Goal: Task Accomplishment & Management: Use online tool/utility

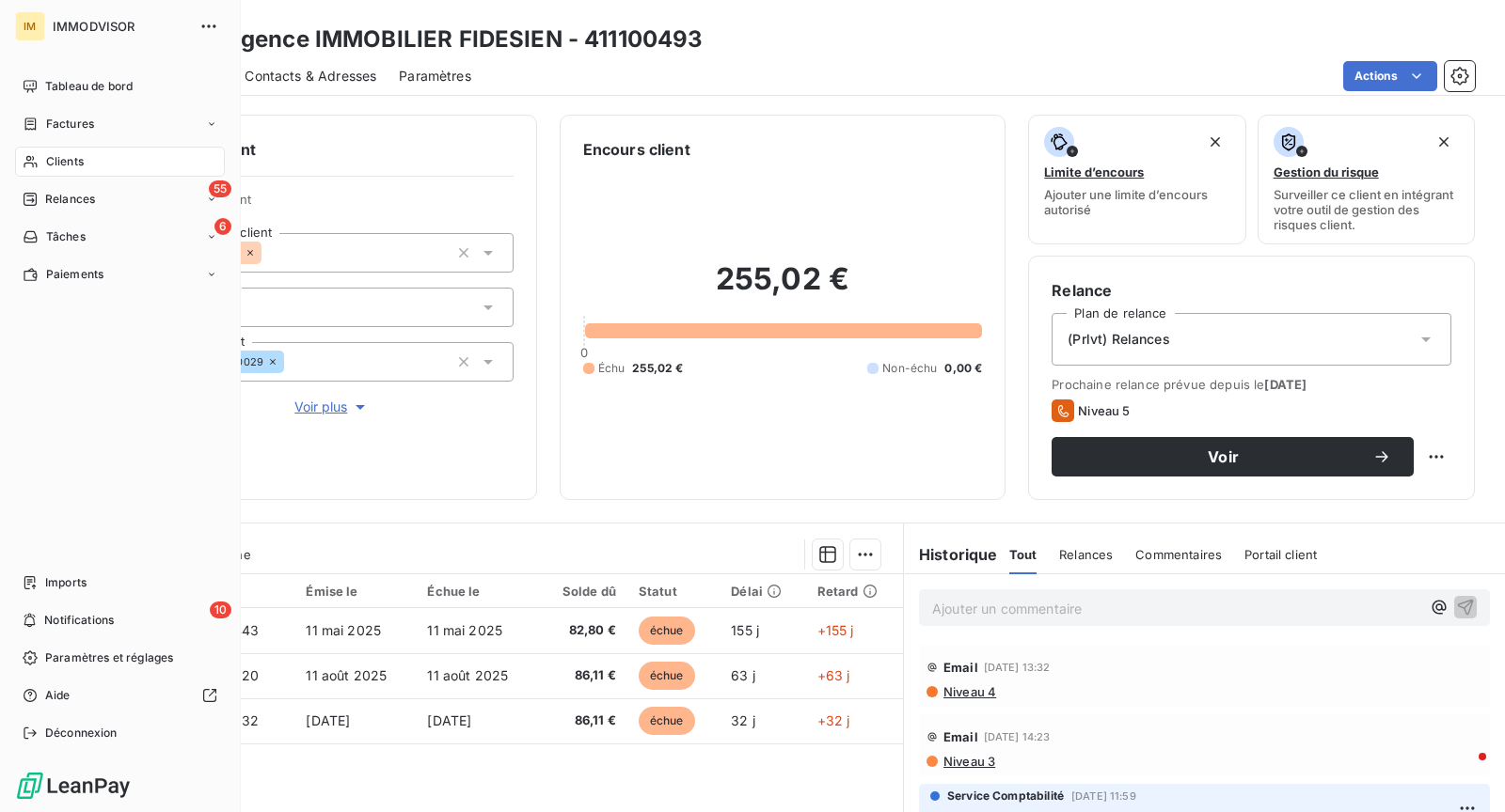
click at [52, 163] on span "Clients" at bounding box center [65, 161] width 38 height 17
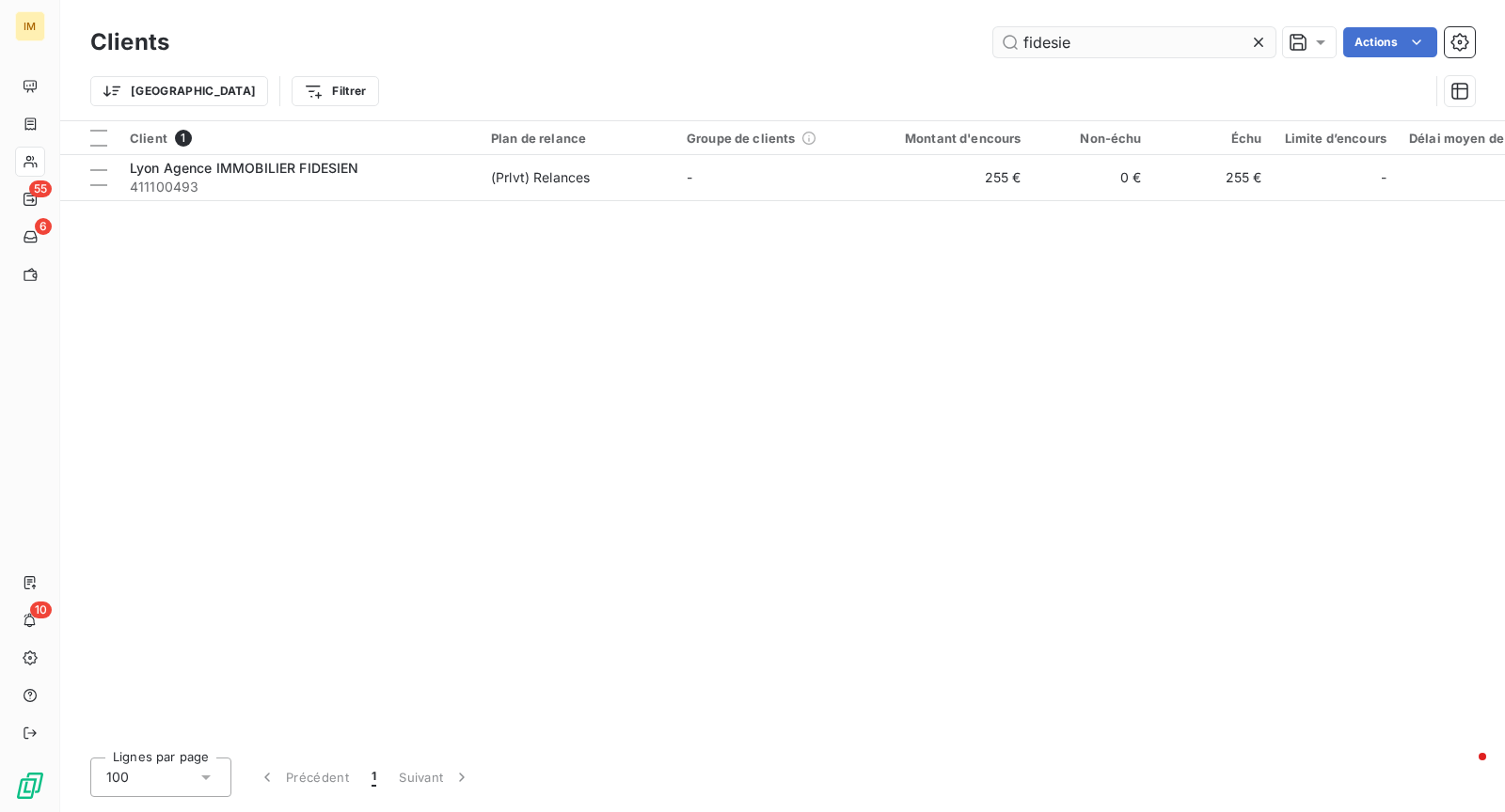
click at [1145, 42] on input "fidesie" at bounding box center [1134, 43] width 282 height 30
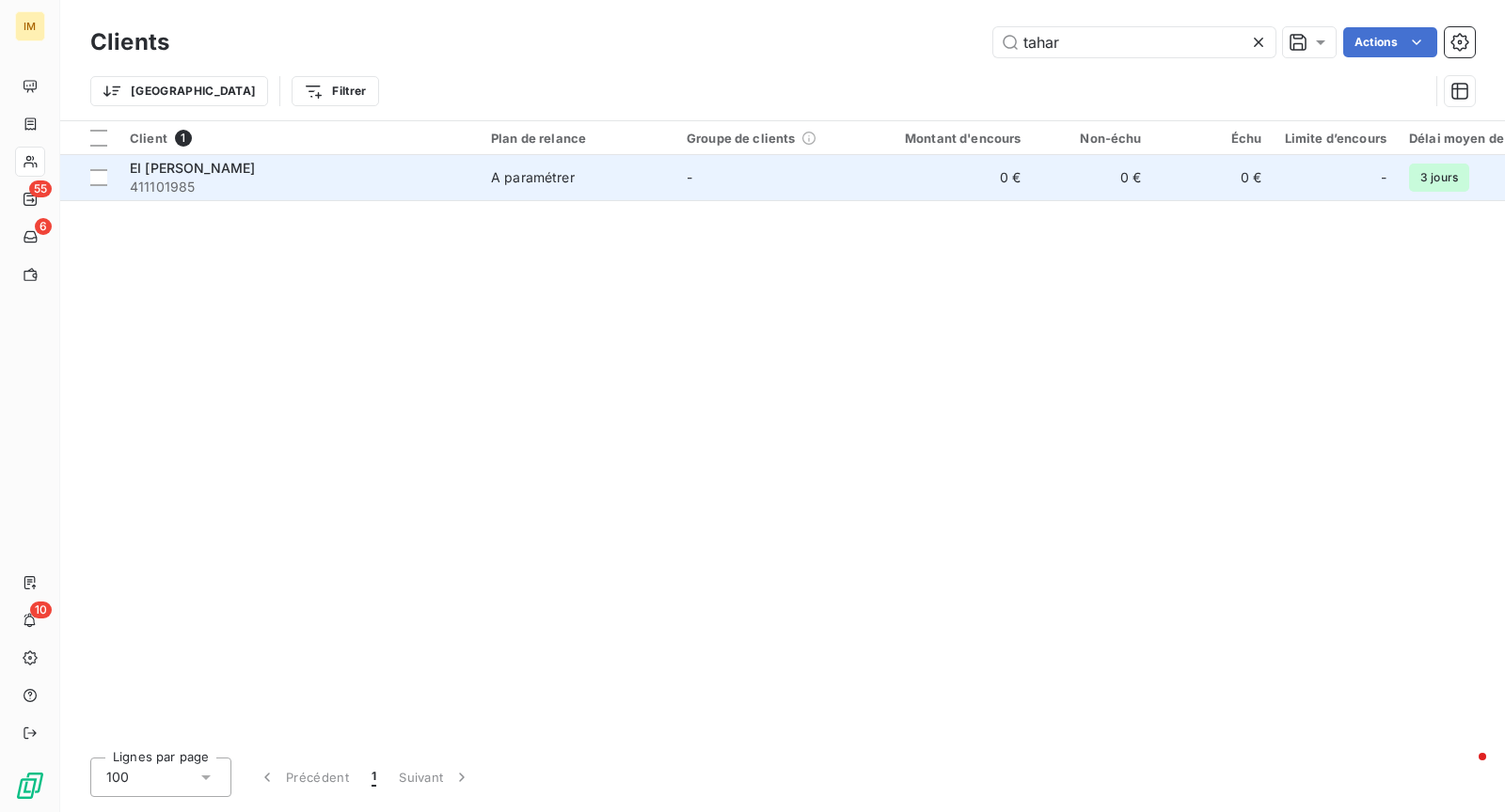
type input "tahar"
click at [405, 186] on span "411101985" at bounding box center [299, 187] width 338 height 19
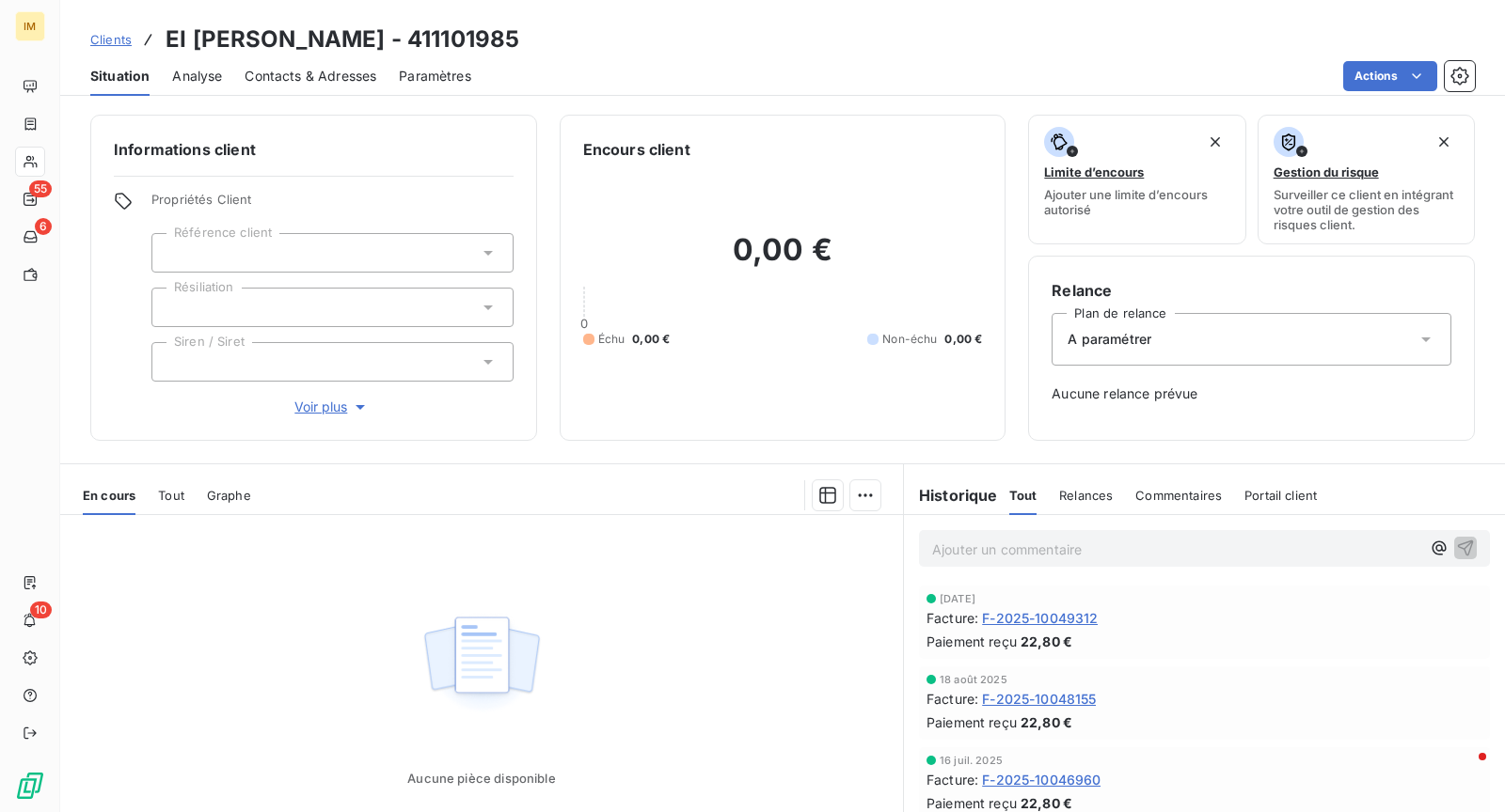
click at [373, 314] on div at bounding box center [332, 308] width 362 height 40
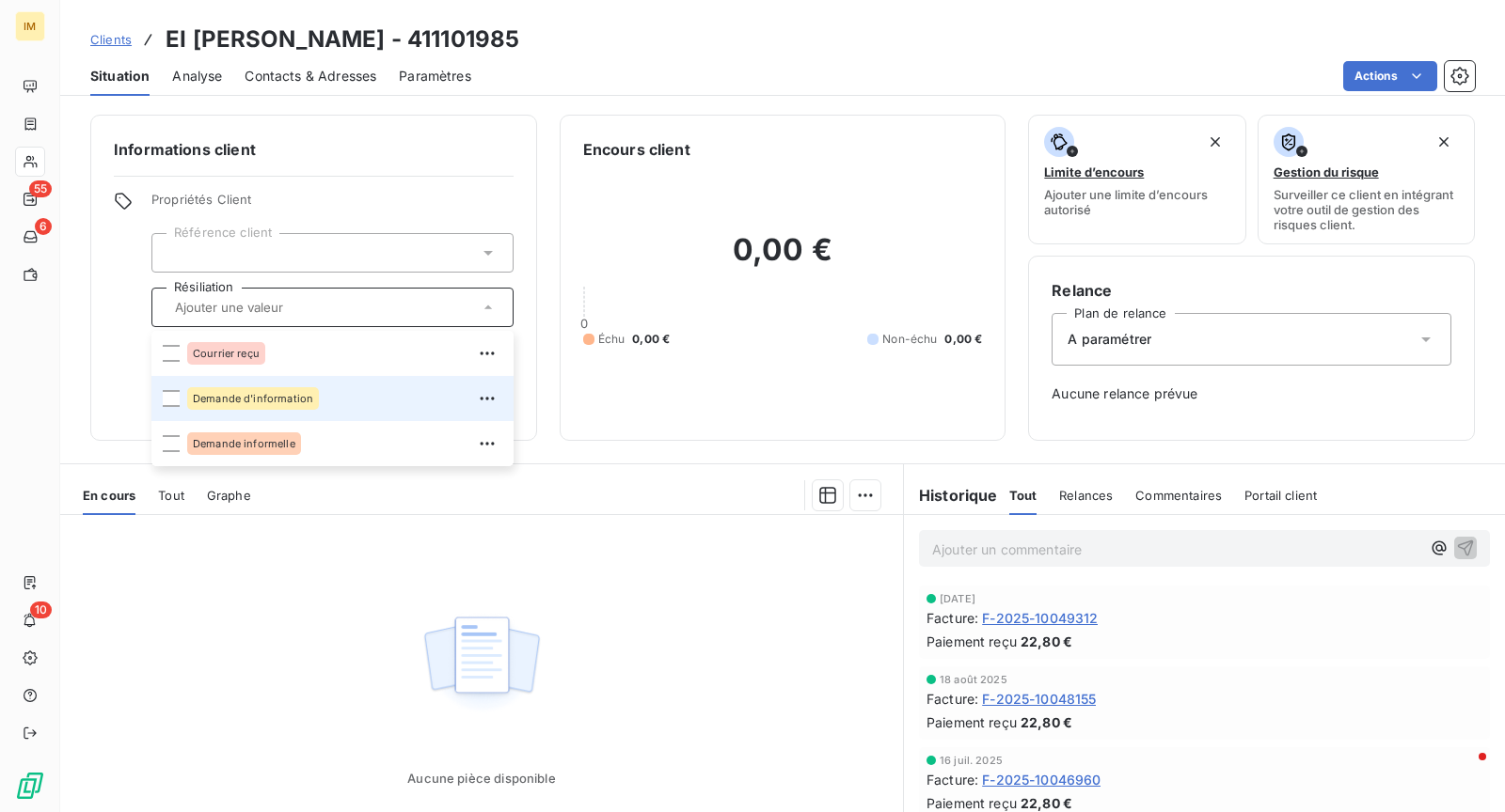
click at [365, 395] on div "Demande d'information" at bounding box center [345, 399] width 315 height 30
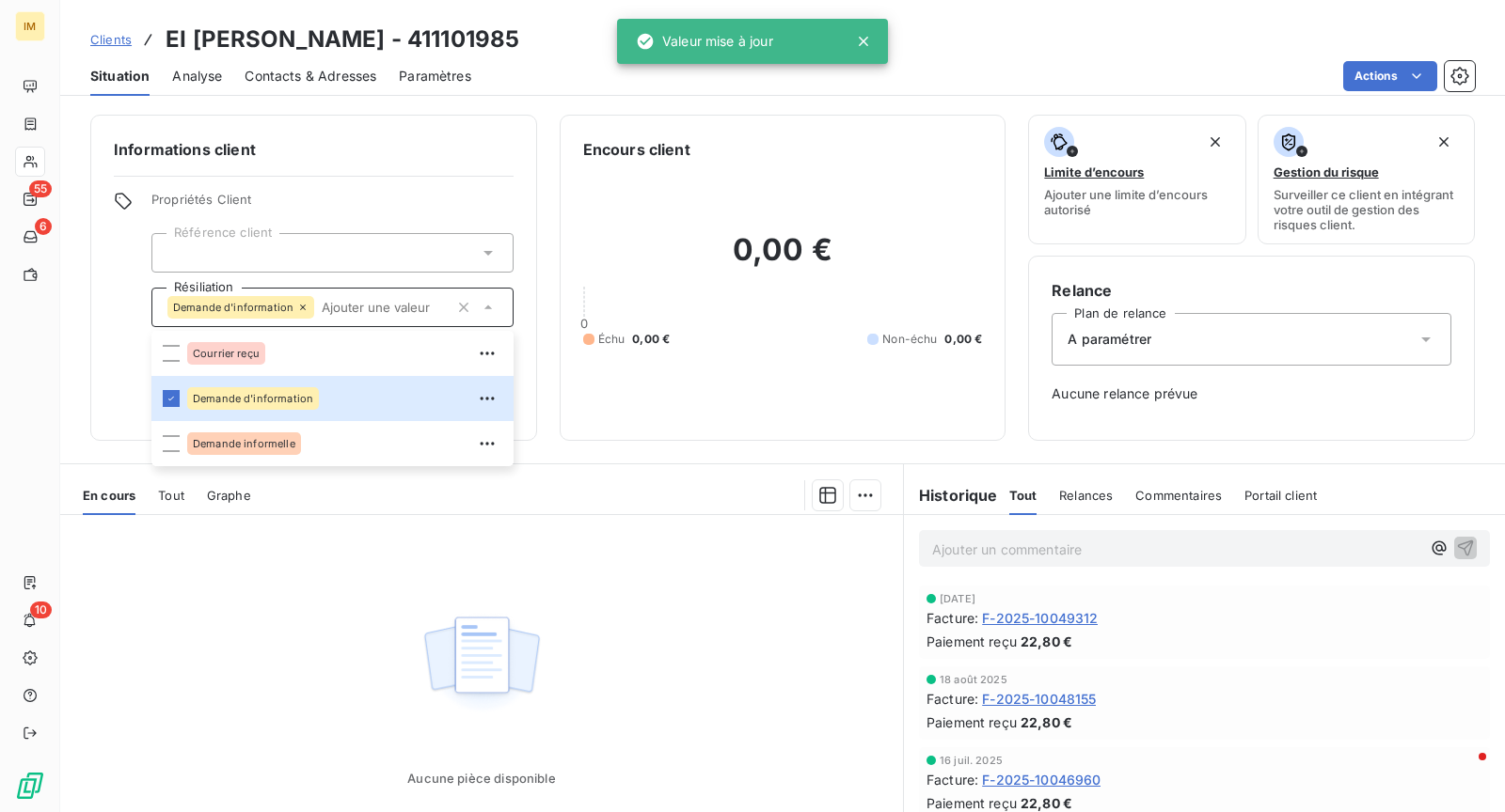
click at [1070, 545] on p "Ajouter un commentaire ﻿" at bounding box center [1176, 549] width 488 height 24
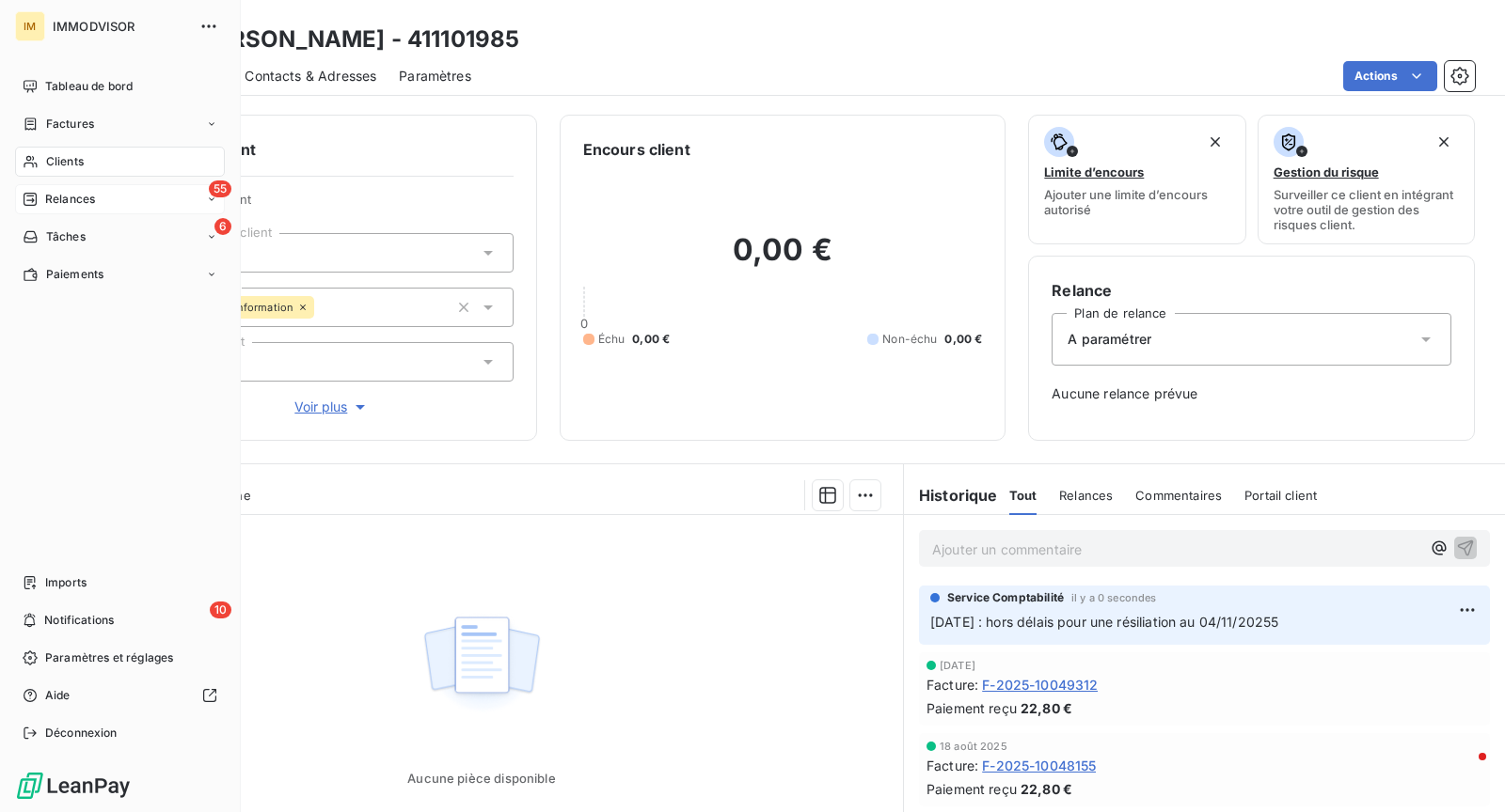
click at [35, 198] on icon at bounding box center [30, 199] width 13 height 13
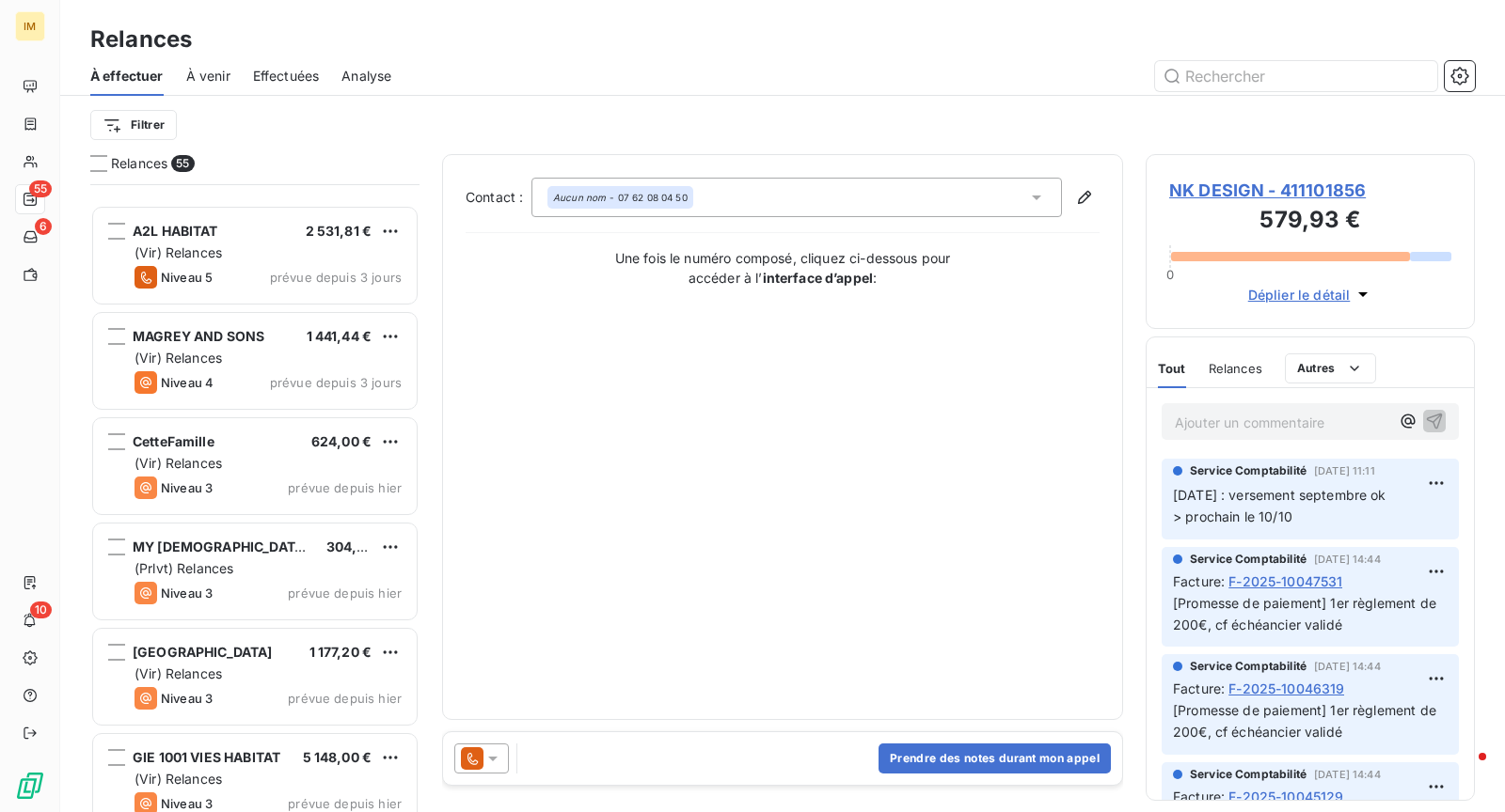
scroll to position [5163, 0]
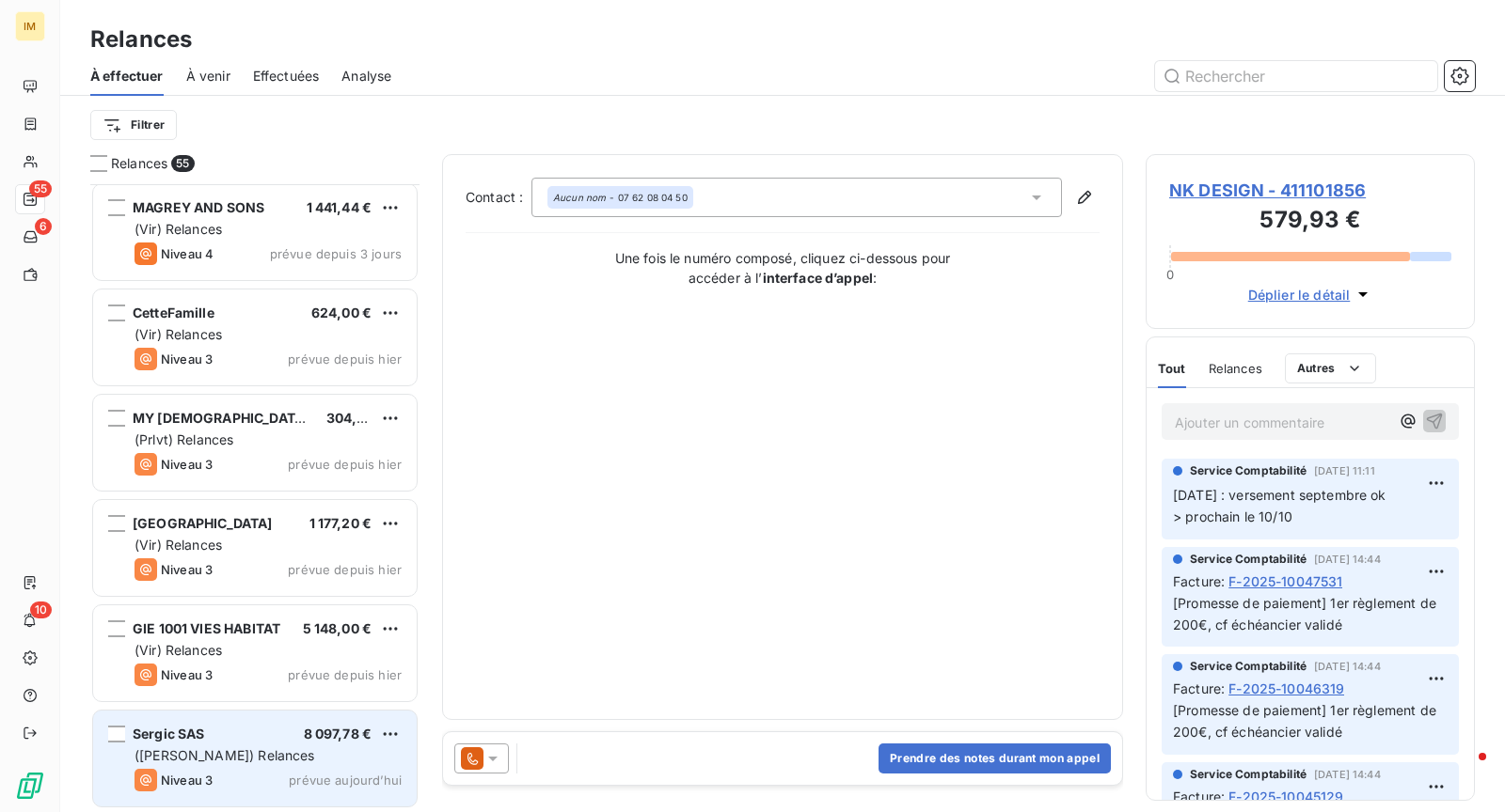
click at [262, 757] on div "([PERSON_NAME]) Relances" at bounding box center [268, 756] width 267 height 19
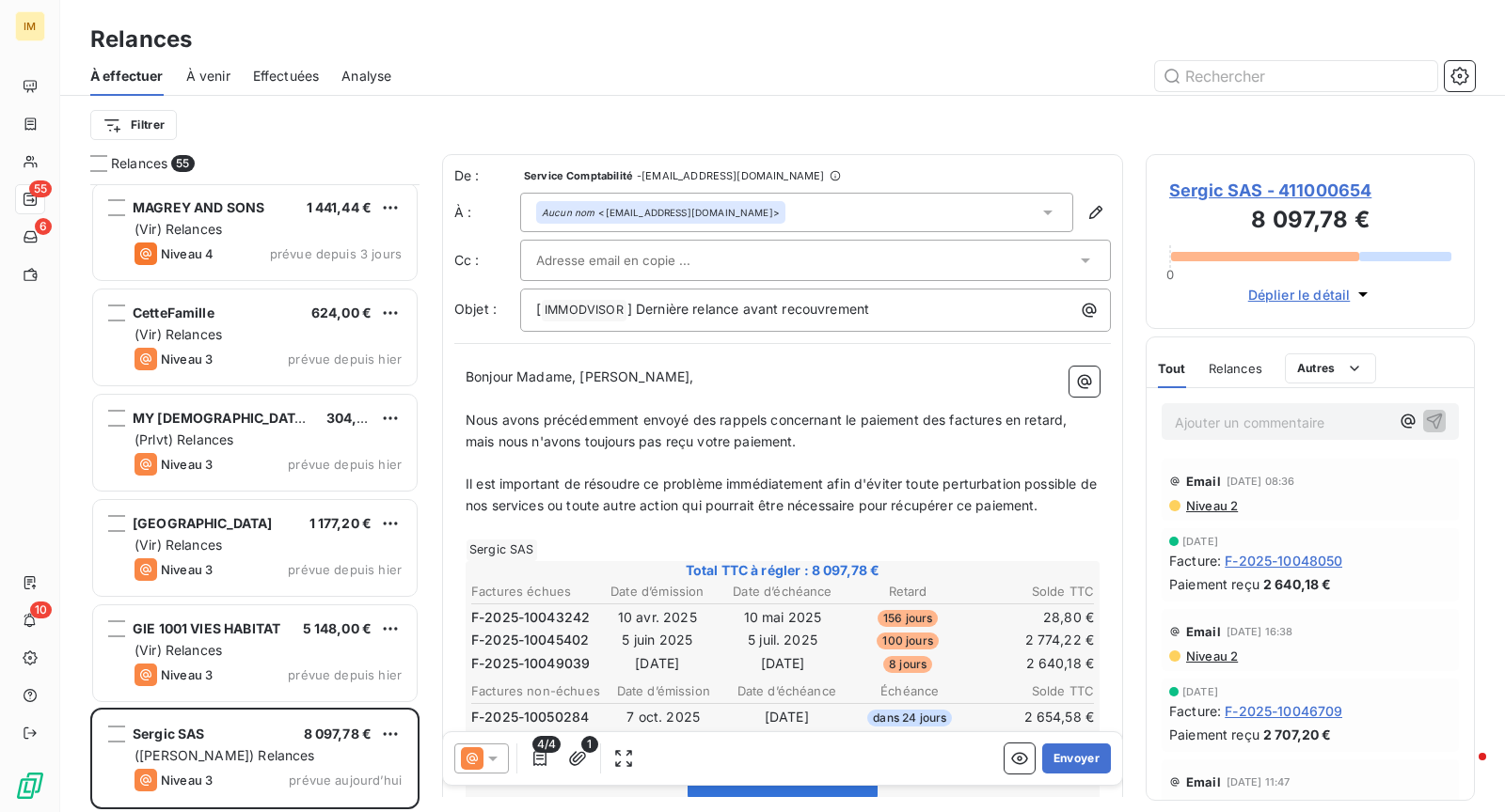
click at [1231, 500] on span "Niveau 2" at bounding box center [1210, 506] width 53 height 15
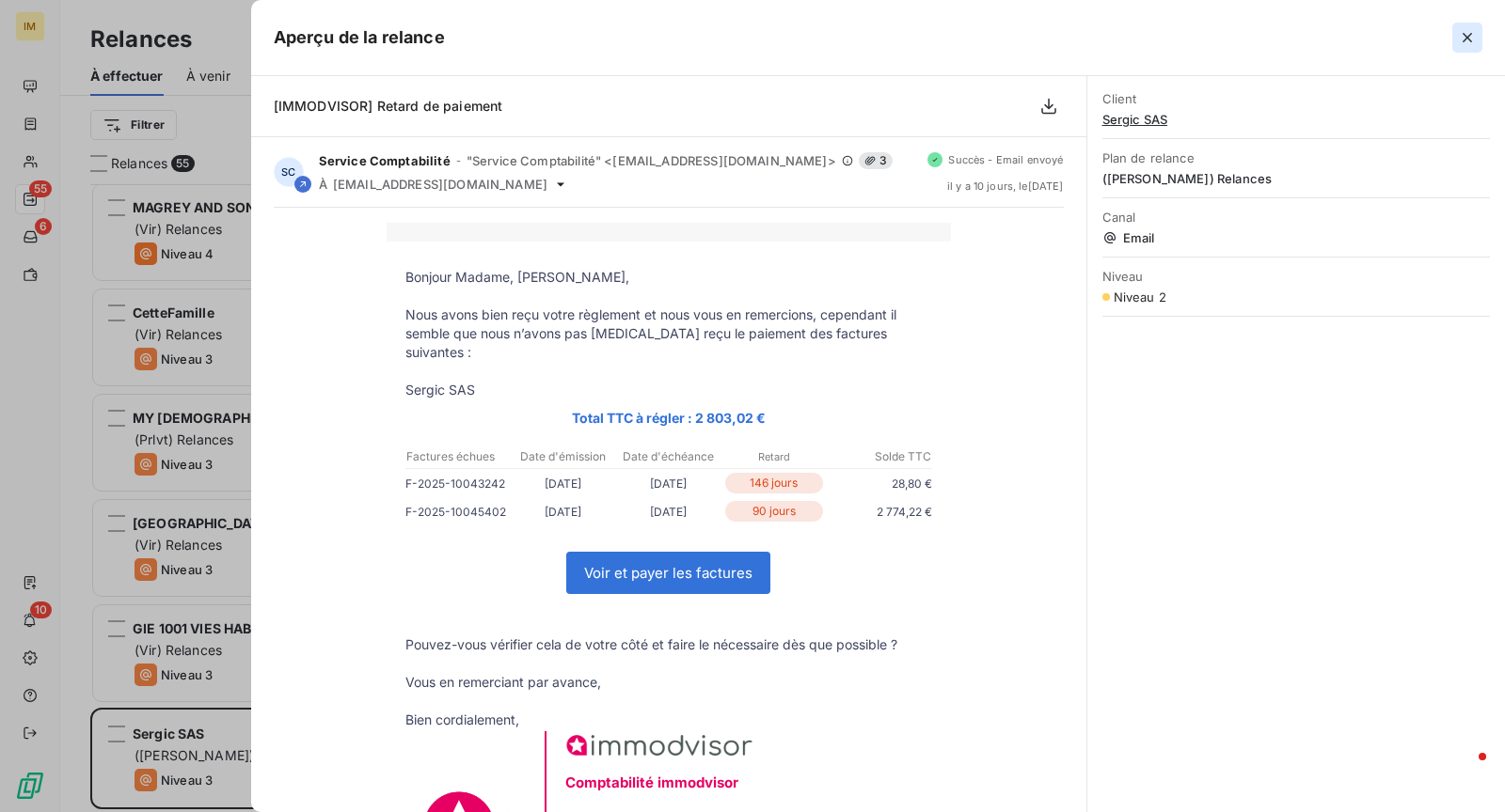
click at [1455, 38] on button "button" at bounding box center [1467, 38] width 30 height 30
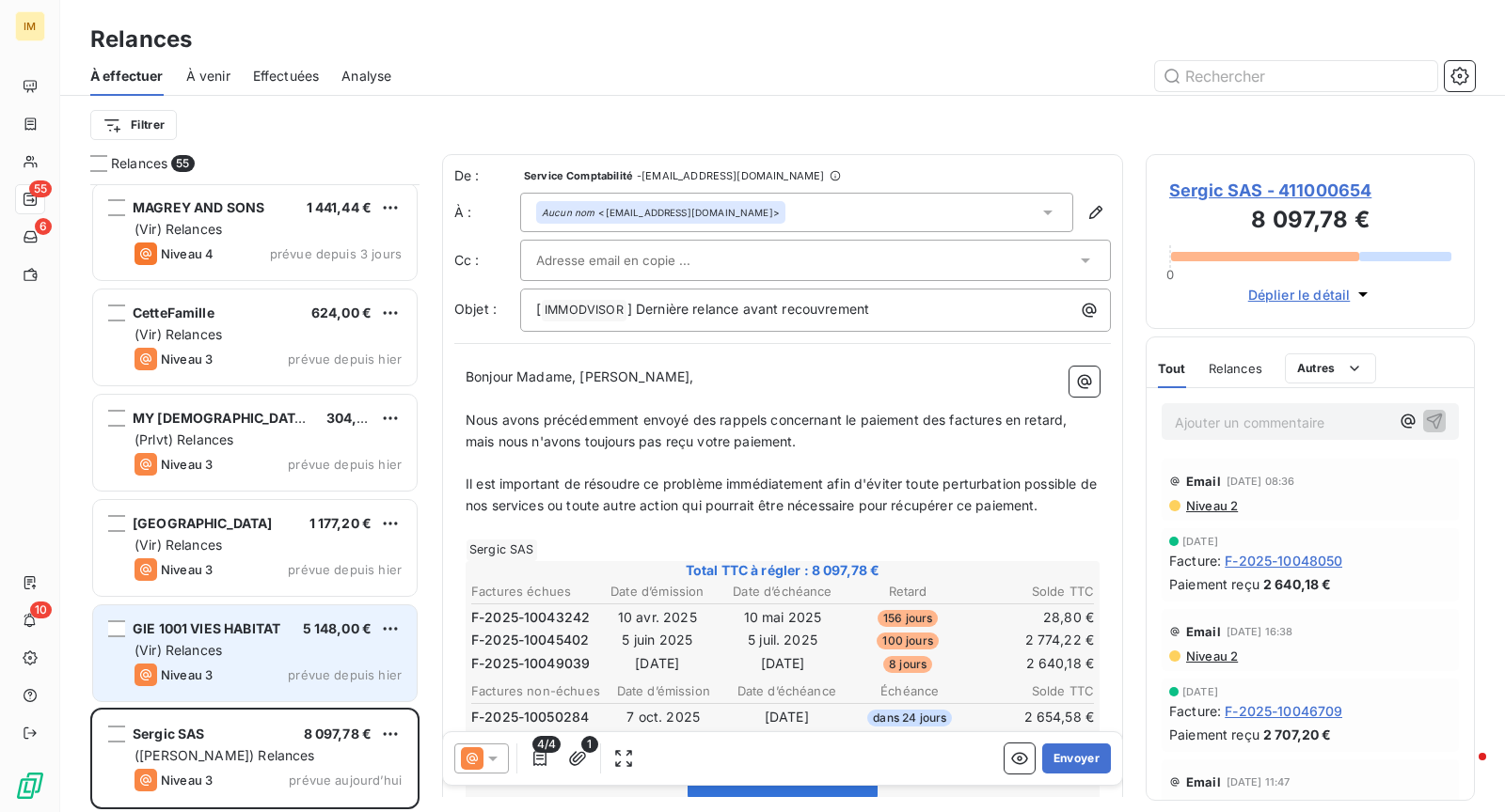
click at [276, 647] on div "(Vir) Relances" at bounding box center [268, 651] width 267 height 19
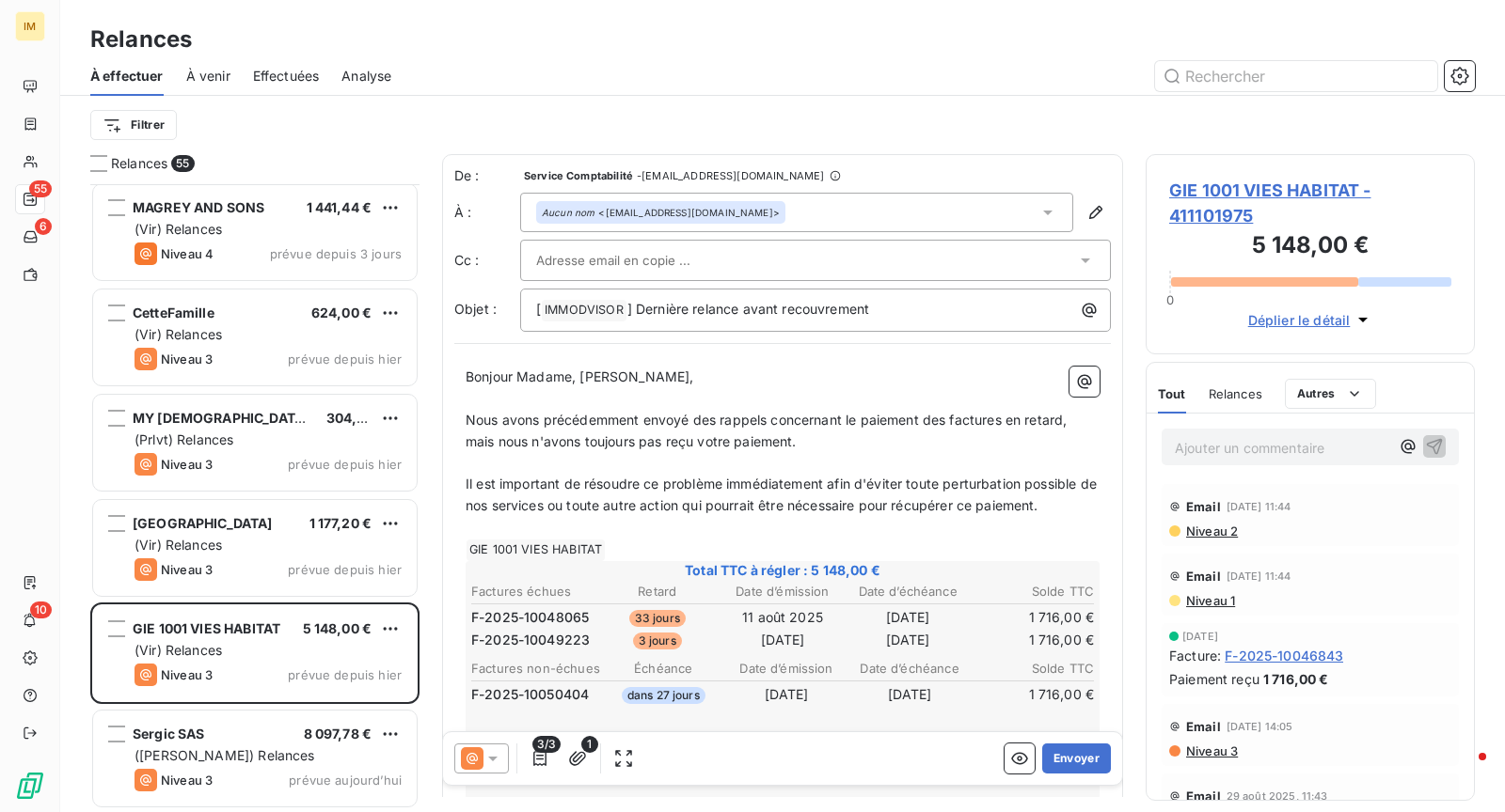
click at [675, 244] on div at bounding box center [815, 260] width 591 height 42
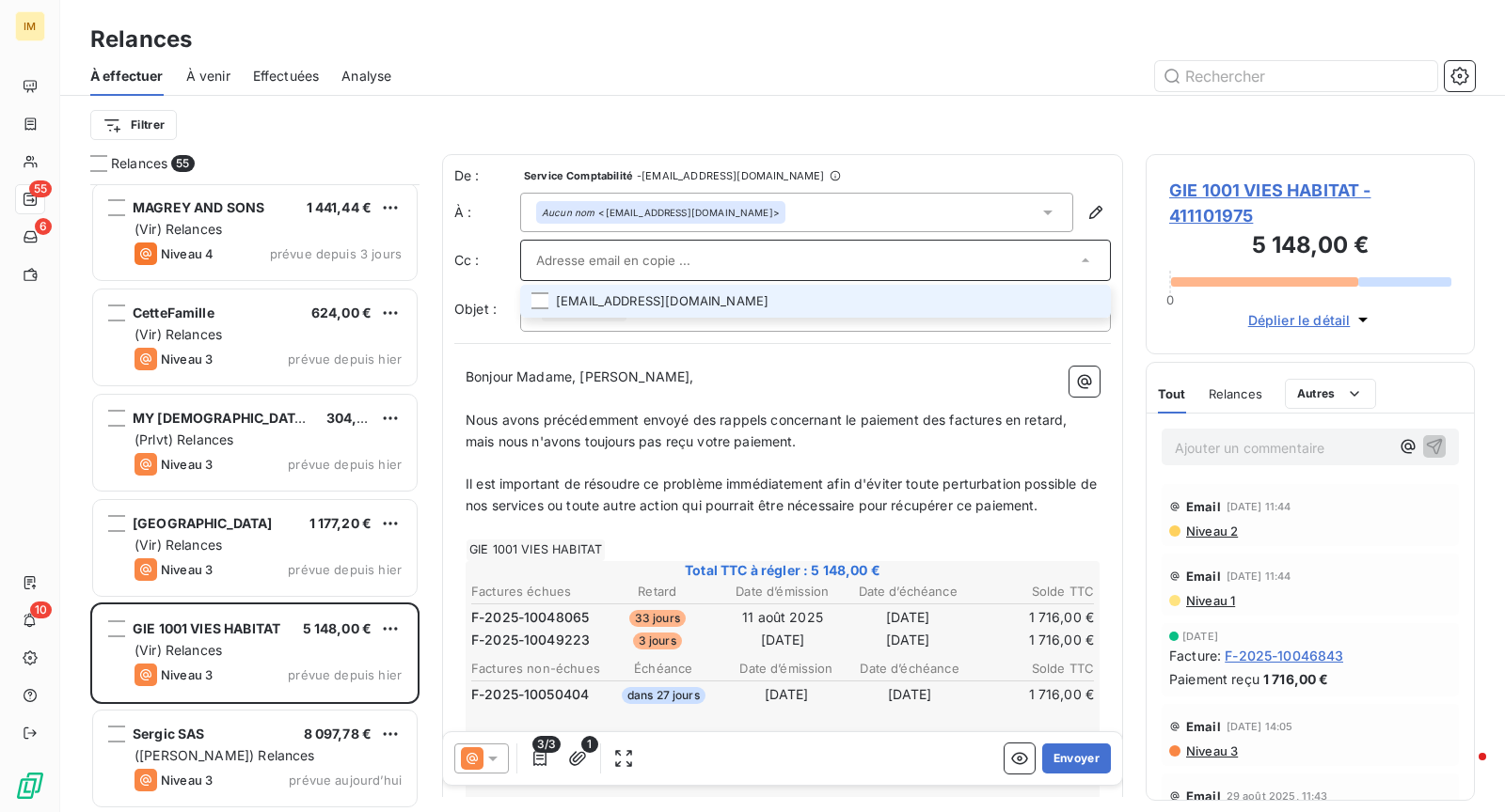
click at [891, 293] on li "[EMAIL_ADDRESS][DOMAIN_NAME]" at bounding box center [815, 301] width 591 height 33
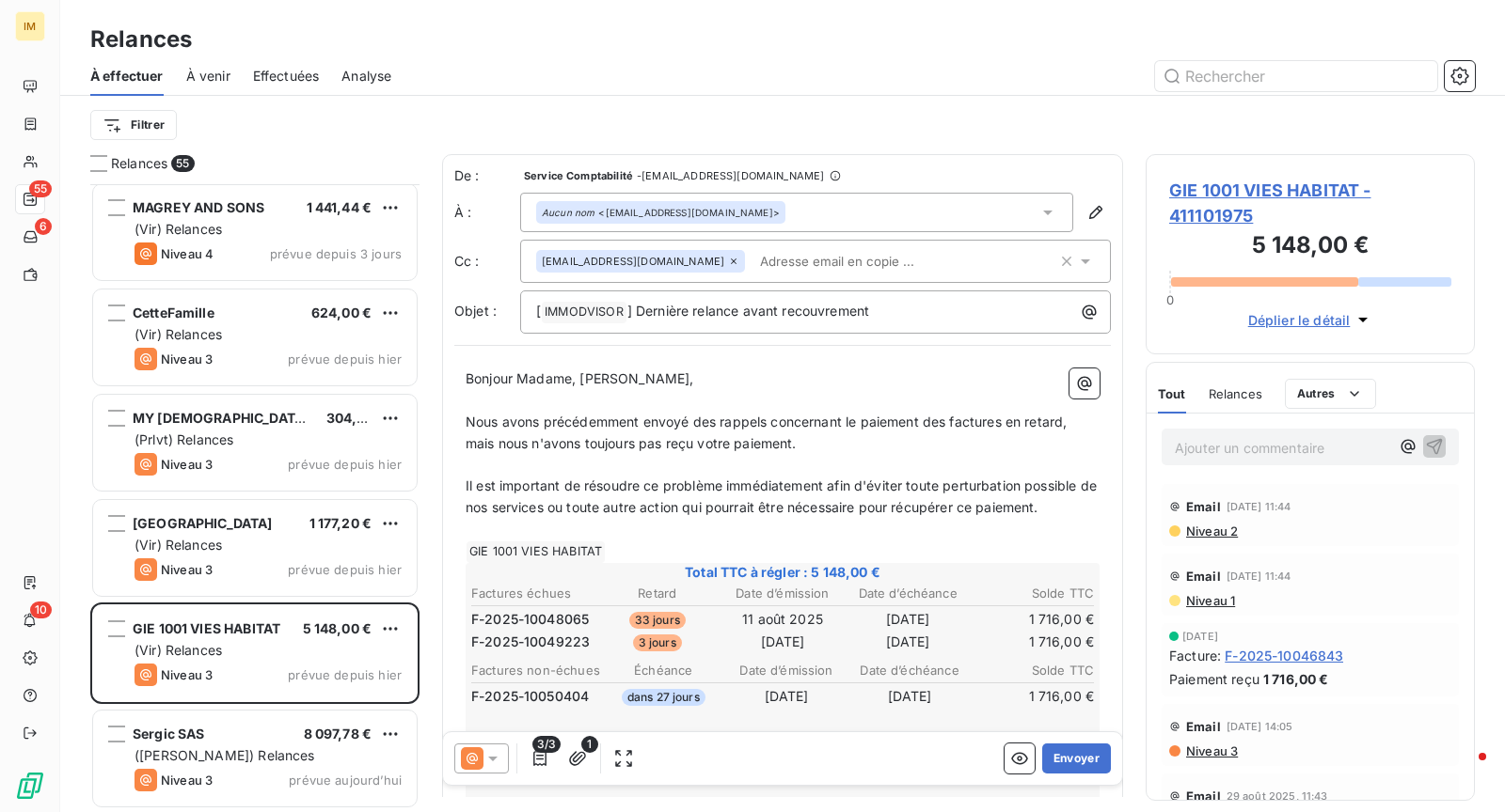
drag, startPoint x: 718, startPoint y: 14, endPoint x: 740, endPoint y: 14, distance: 22.0
click at [719, 14] on div "Relances À effectuer À venir Effectuées Analyse Filtrer" at bounding box center [782, 77] width 1444 height 154
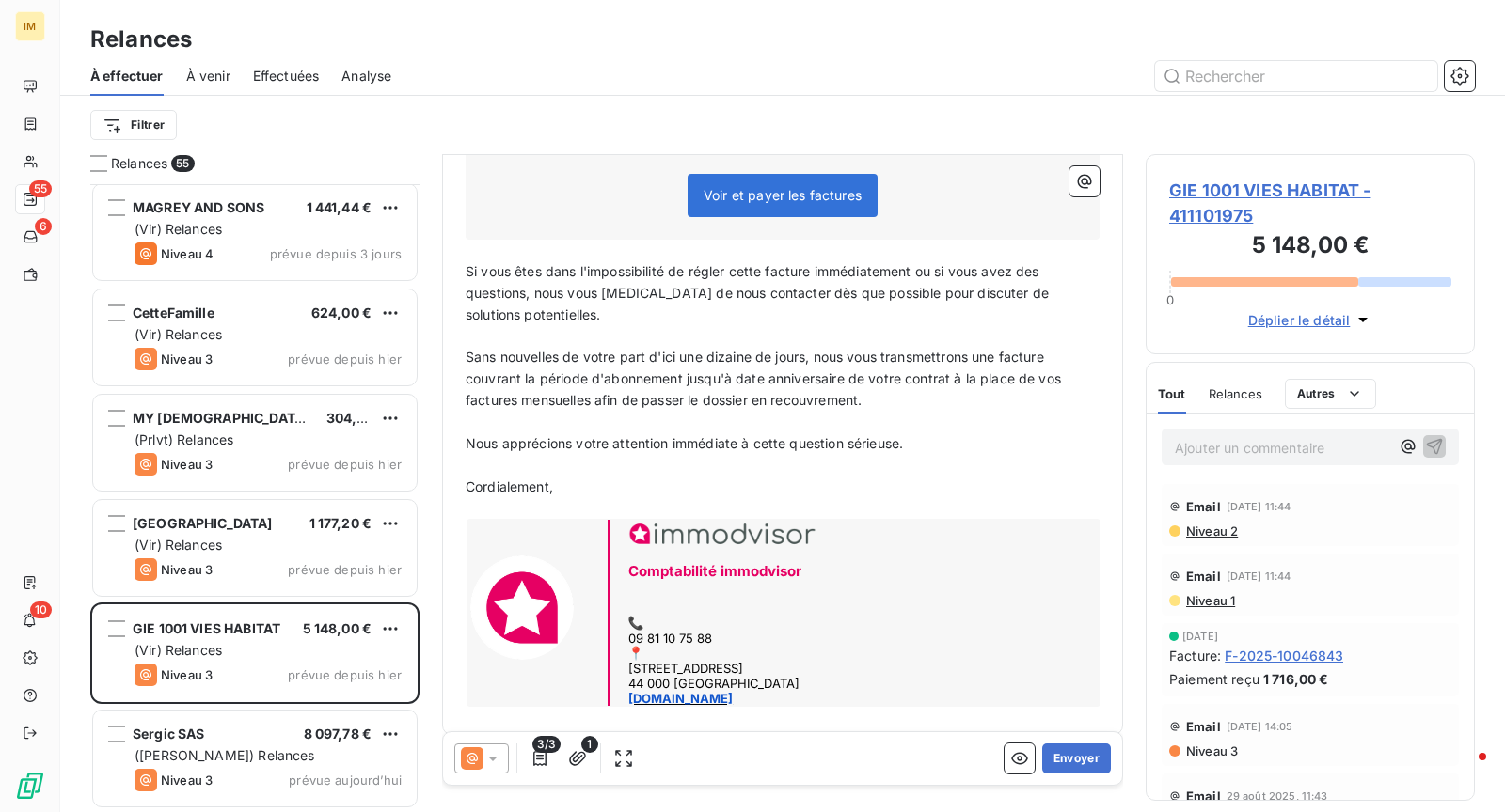
scroll to position [567, 0]
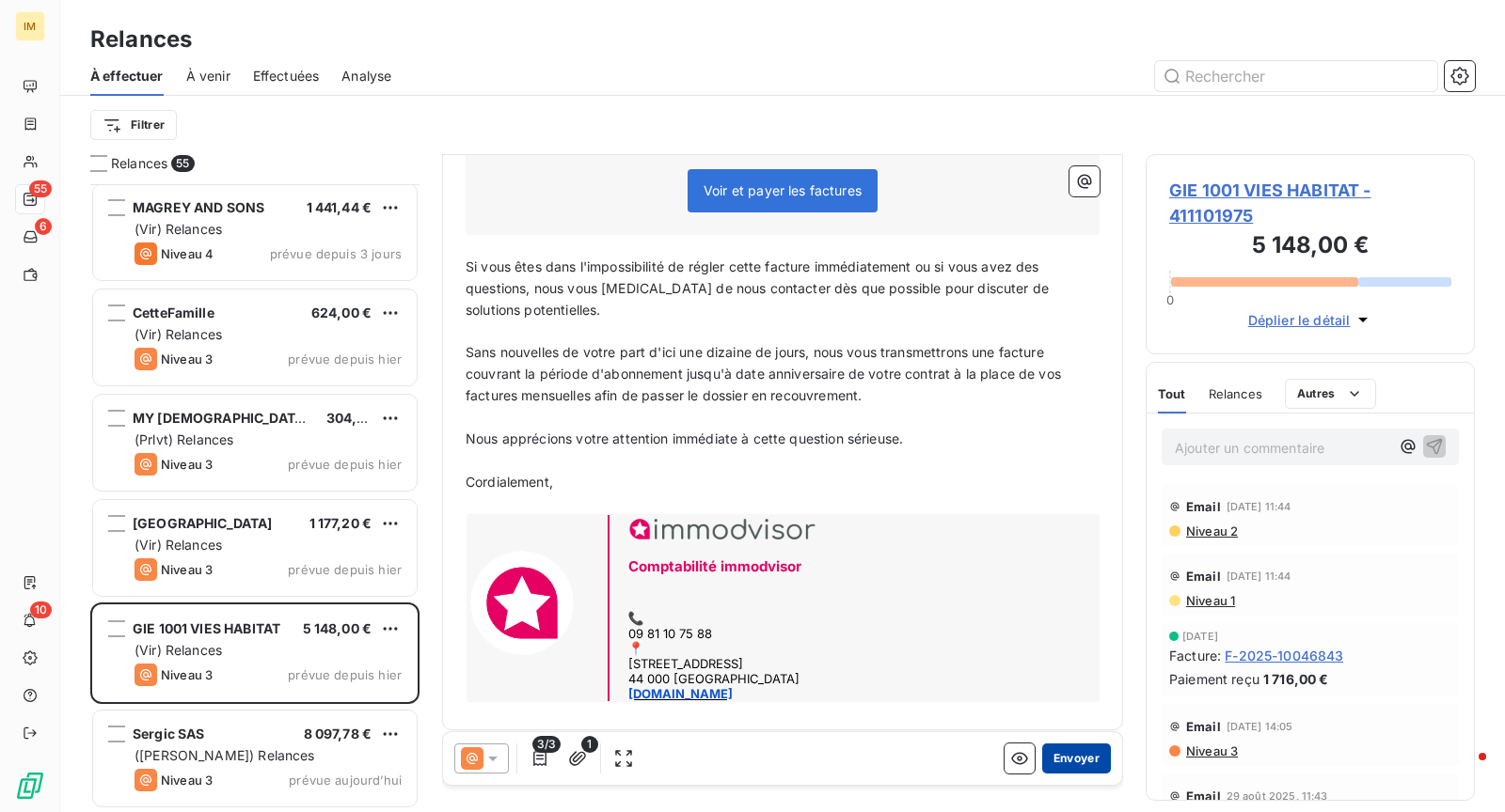
click at [1052, 755] on button "Envoyer" at bounding box center [1076, 759] width 68 height 30
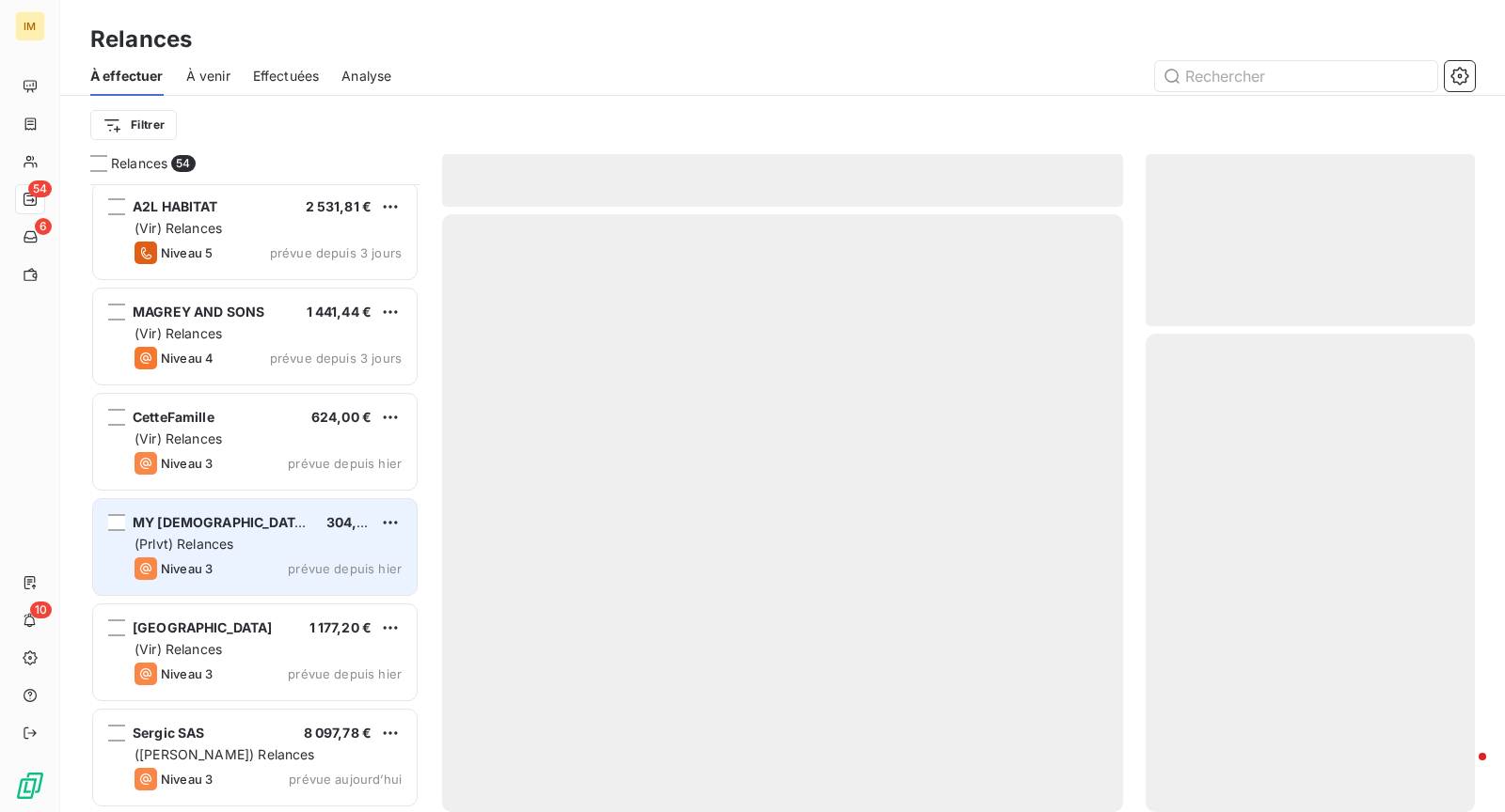
scroll to position [5057, 0]
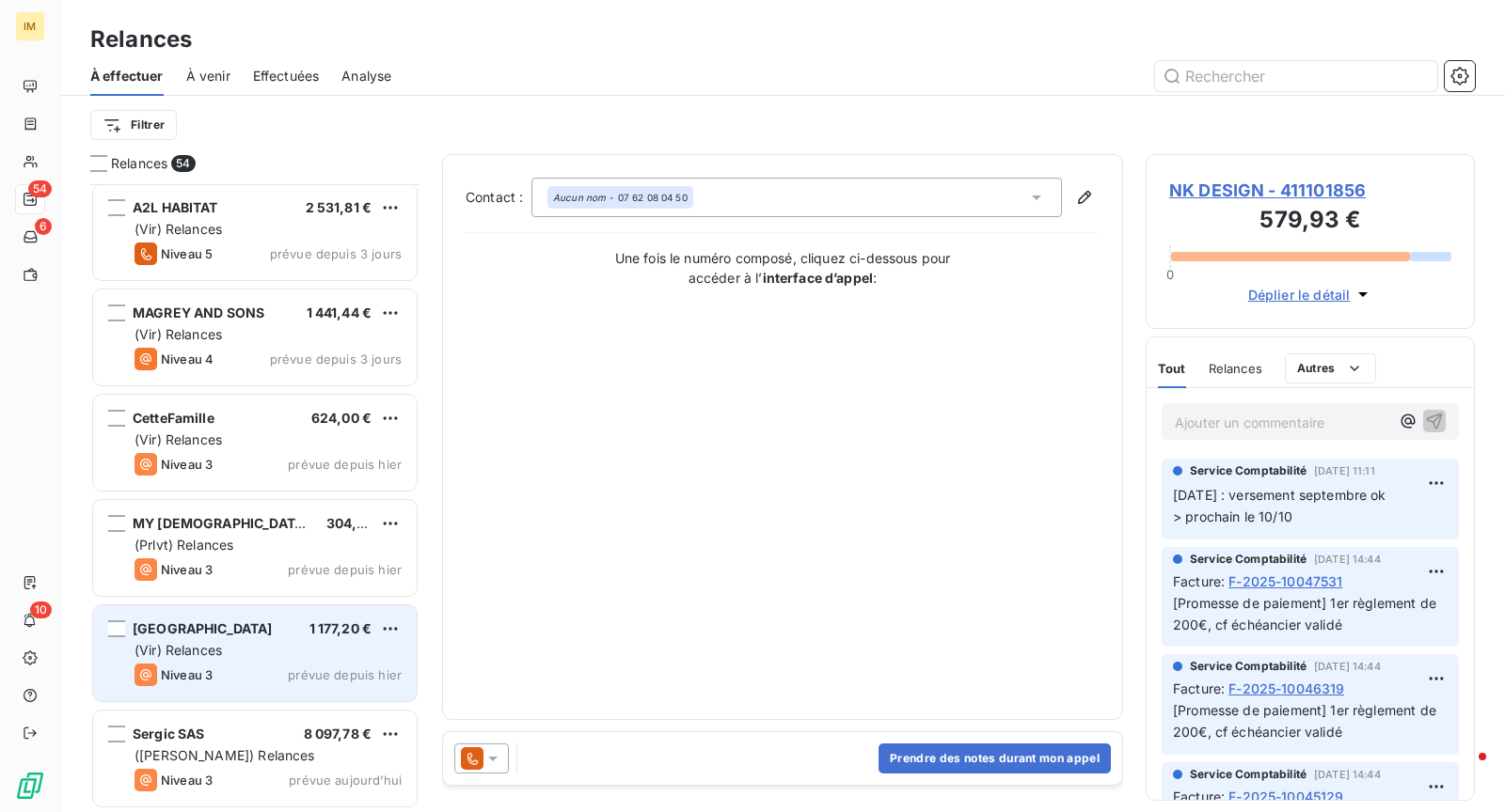
click at [231, 633] on span "[GEOGRAPHIC_DATA]" at bounding box center [202, 628] width 140 height 16
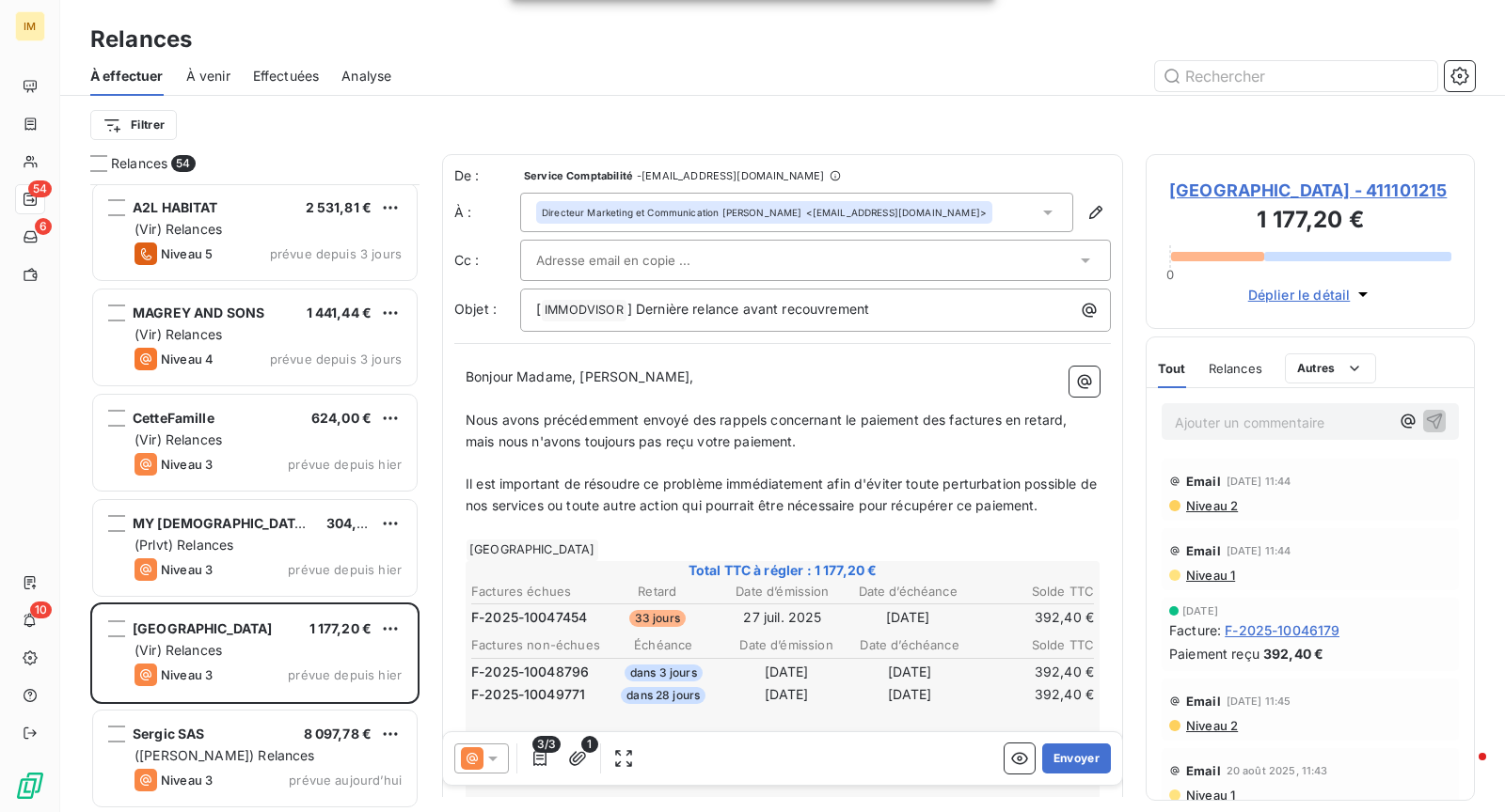
click at [612, 253] on input "text" at bounding box center [637, 260] width 202 height 28
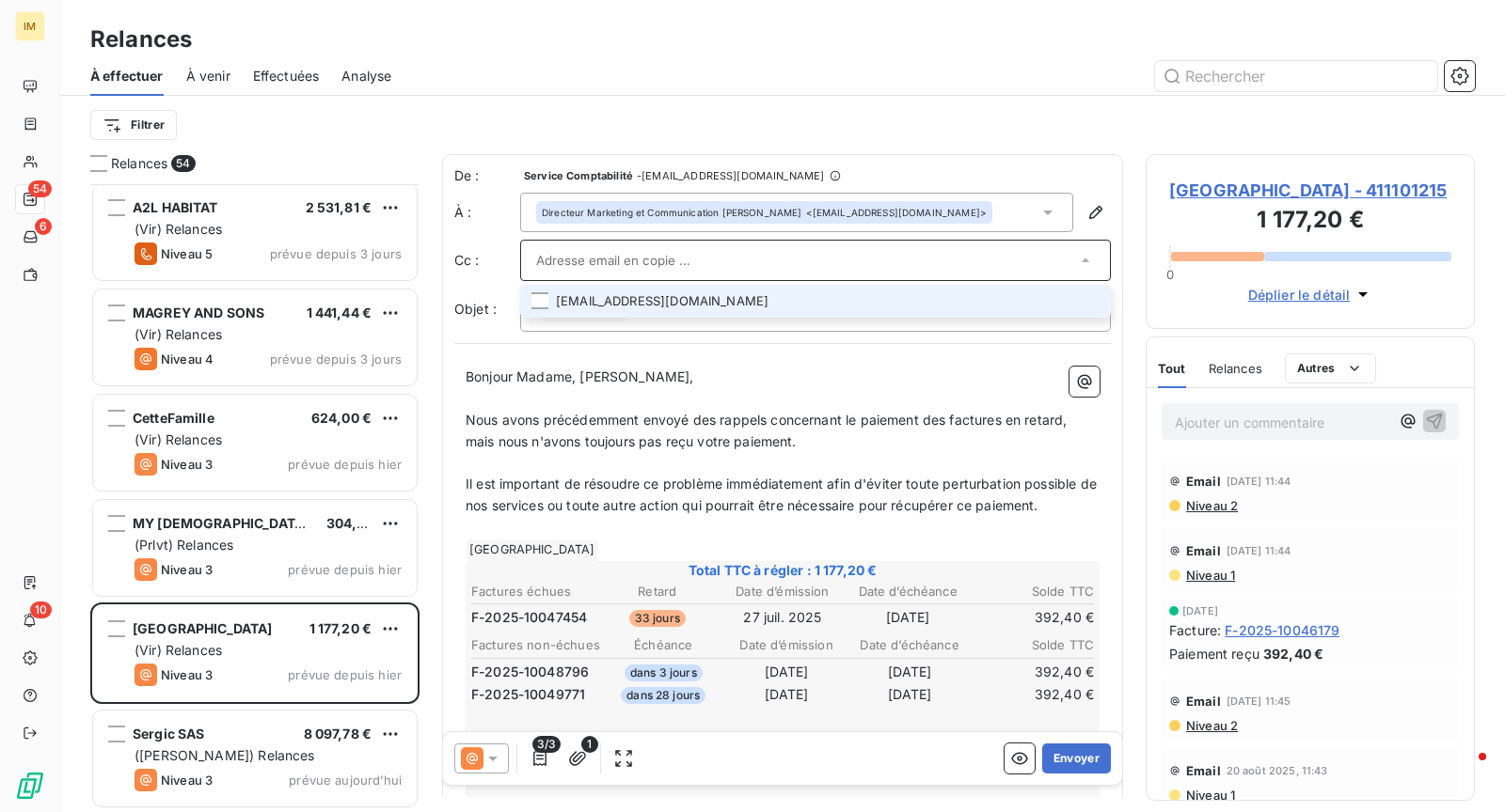
click at [994, 311] on li "[EMAIL_ADDRESS][DOMAIN_NAME]" at bounding box center [815, 301] width 591 height 33
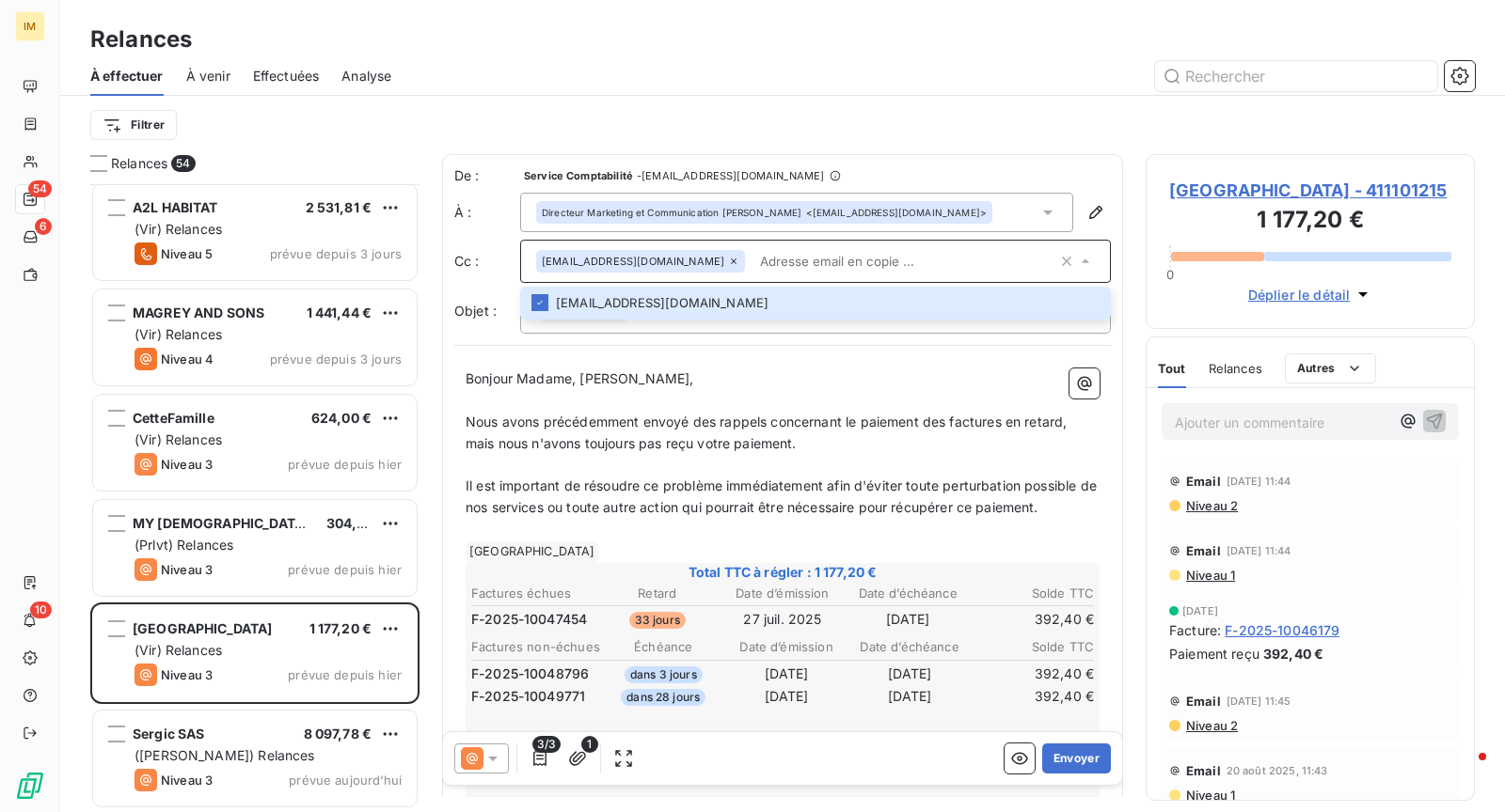
click at [803, 58] on div "À effectuer À venir Effectuées Analyse" at bounding box center [782, 76] width 1444 height 40
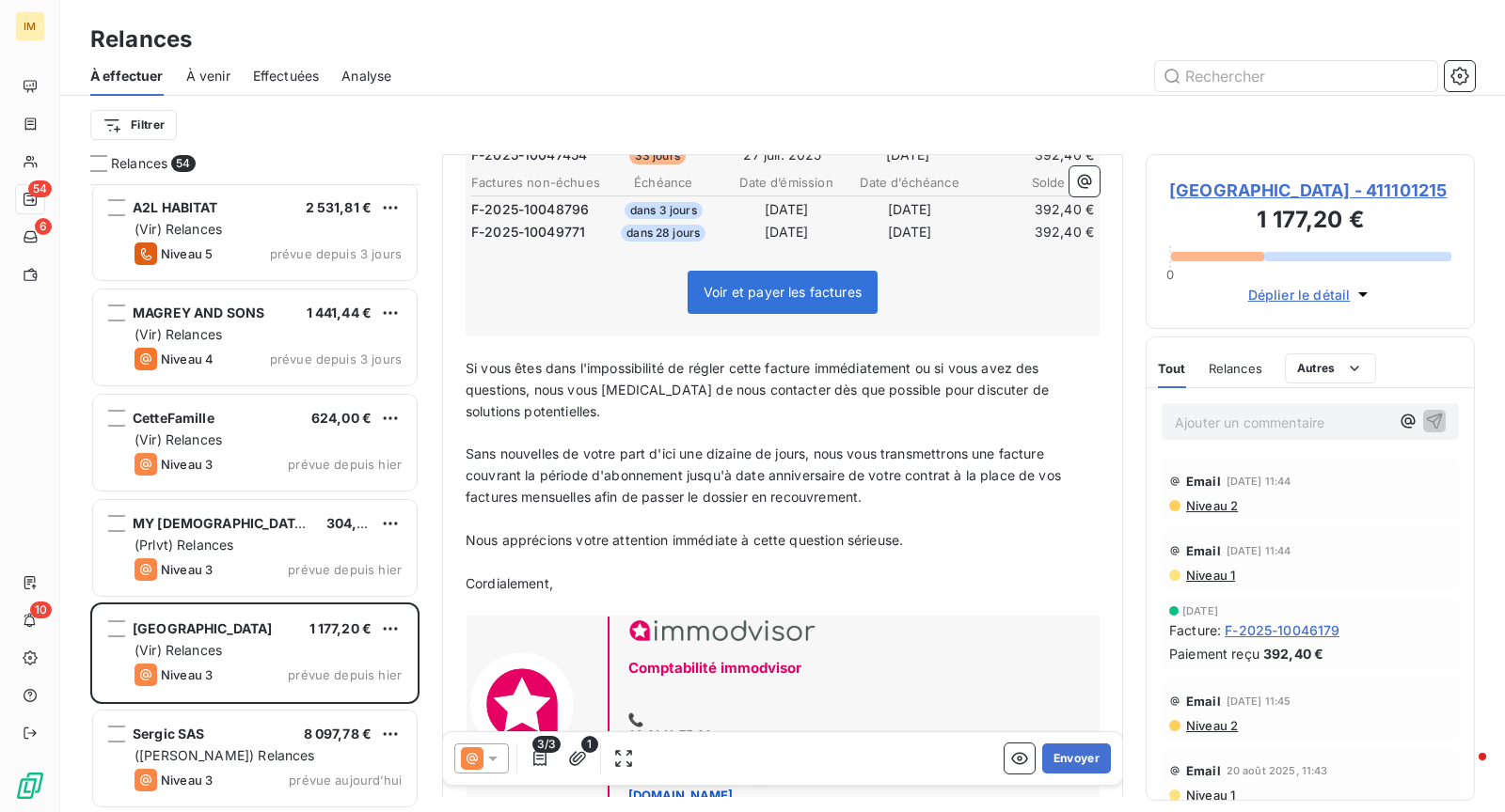
scroll to position [474, 0]
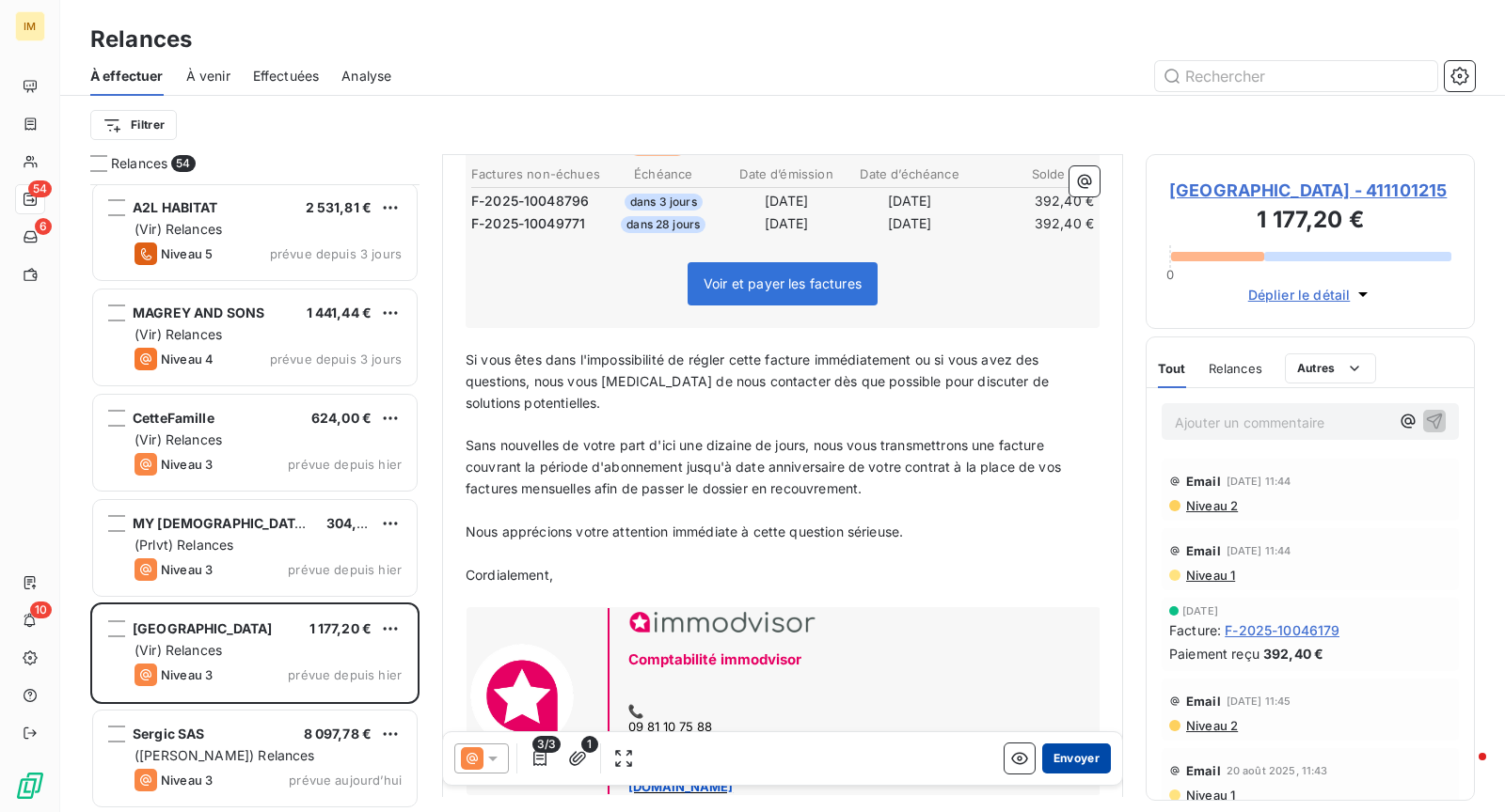
click at [1079, 762] on button "Envoyer" at bounding box center [1076, 759] width 68 height 30
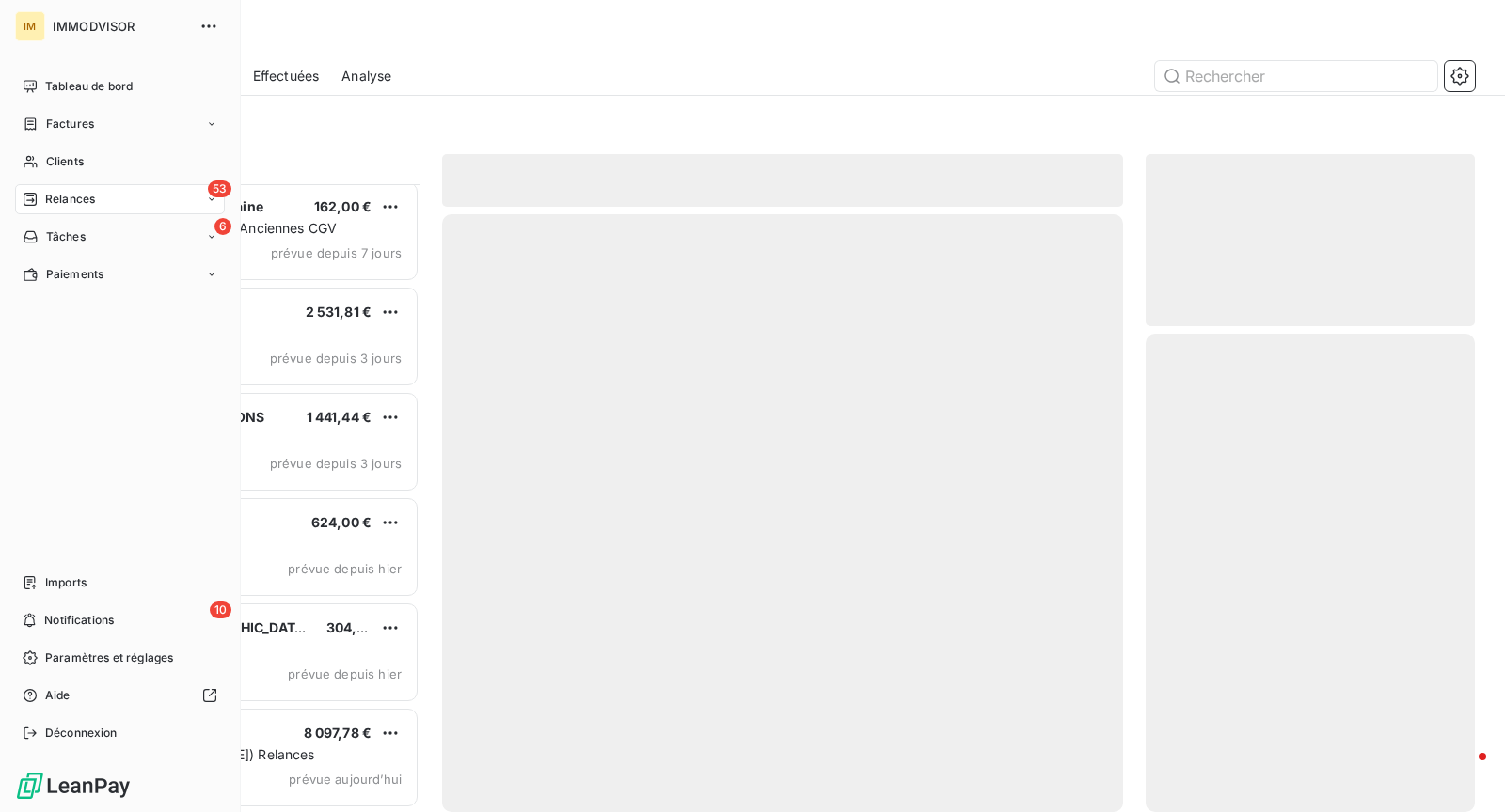
scroll to position [4951, 0]
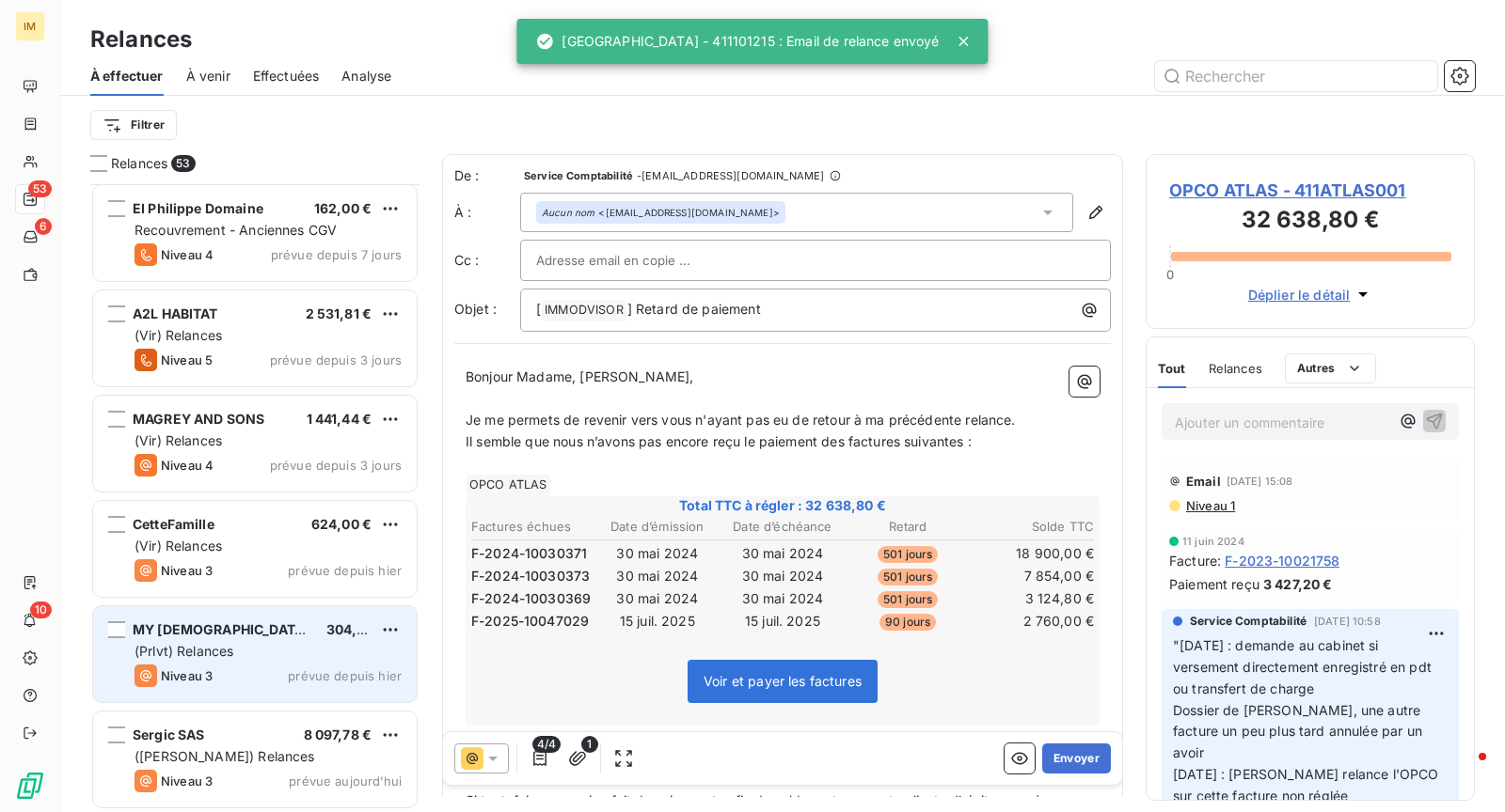
click at [263, 660] on div "MY [DEMOGRAPHIC_DATA] AGENT 304,51 € (Prlvt) Relances Niveau 3 prévue depuis [D…" at bounding box center [255, 653] width 323 height 96
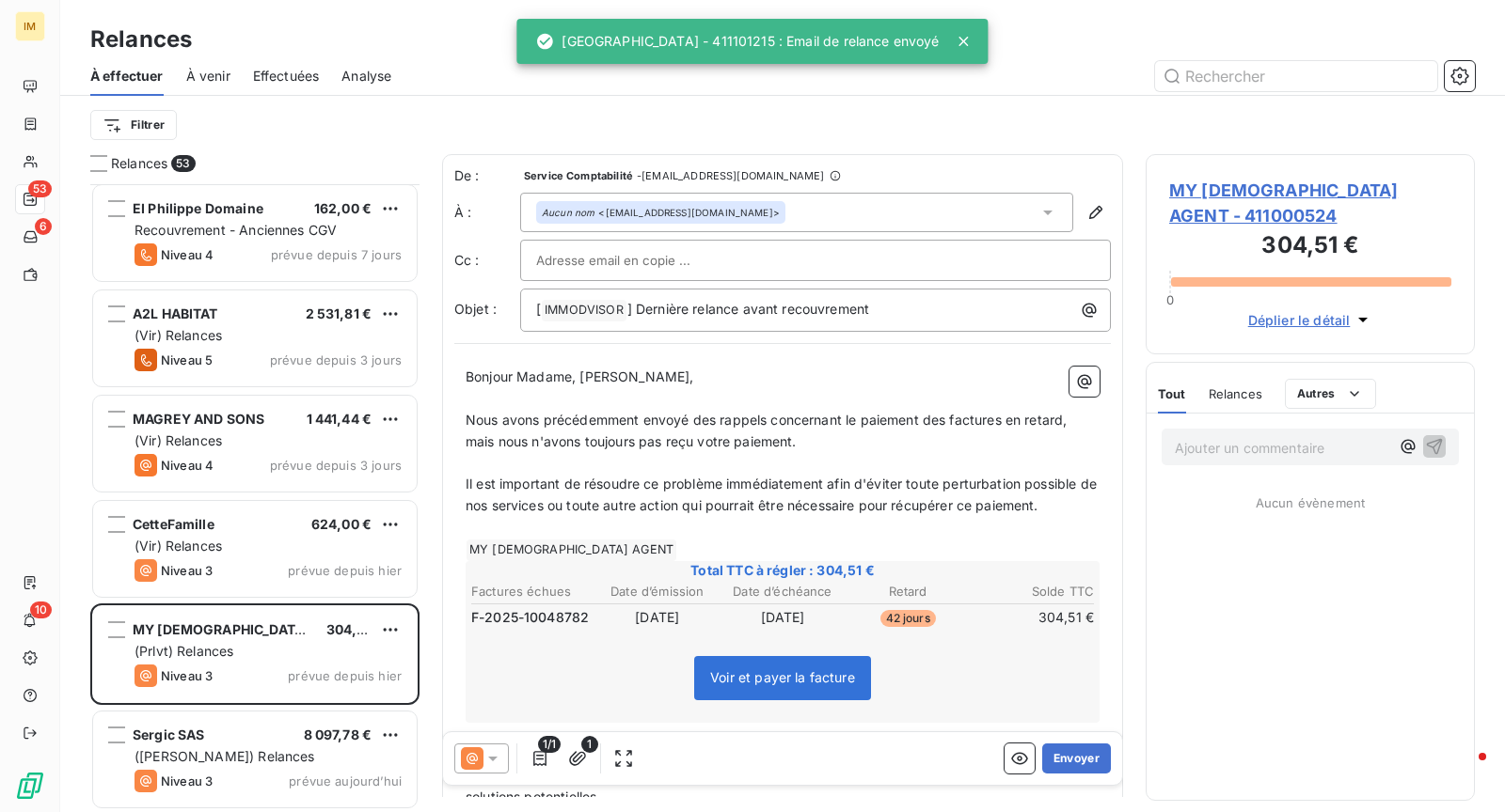
scroll to position [4952, 0]
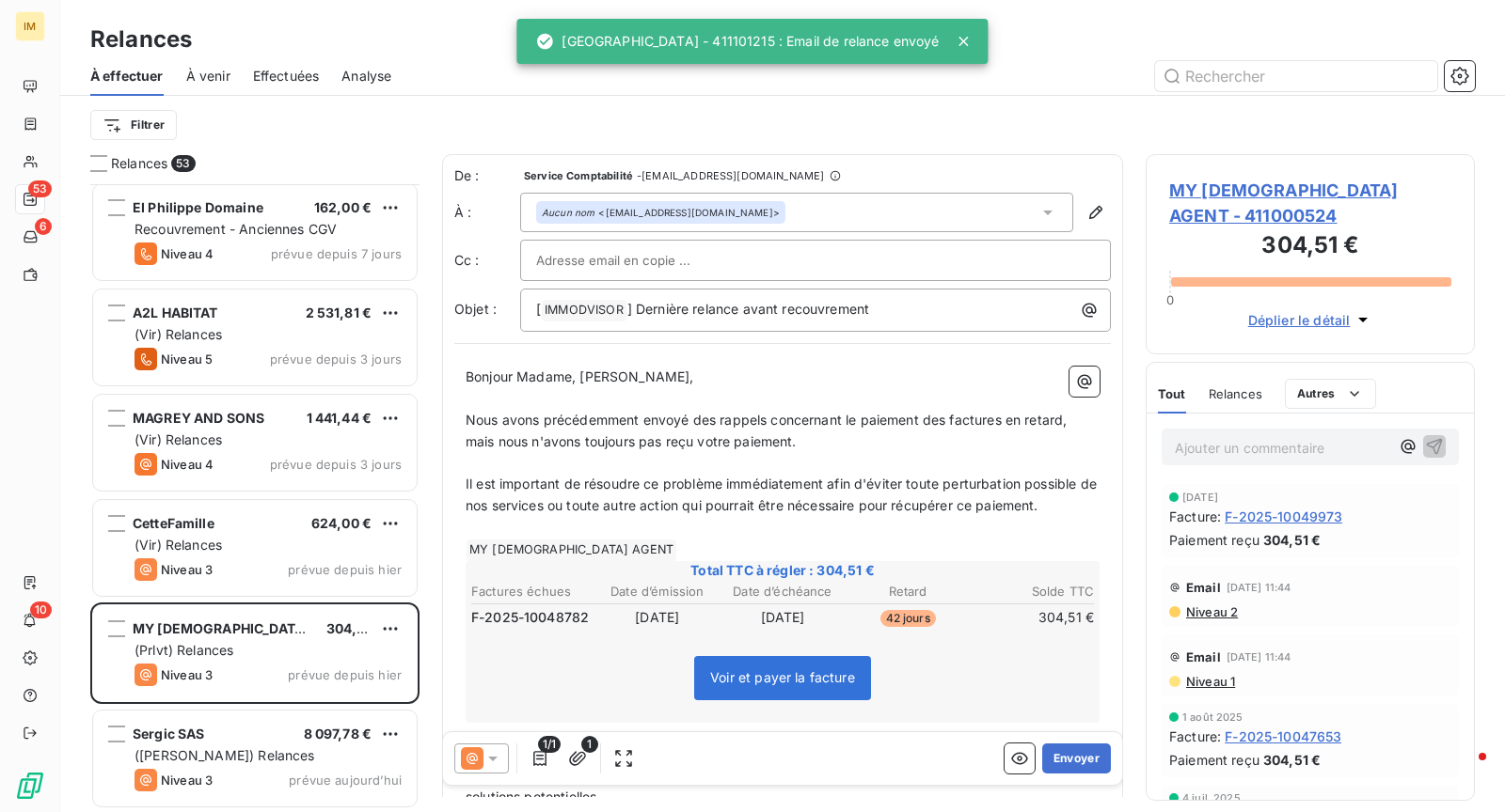
click at [735, 262] on div at bounding box center [815, 260] width 559 height 28
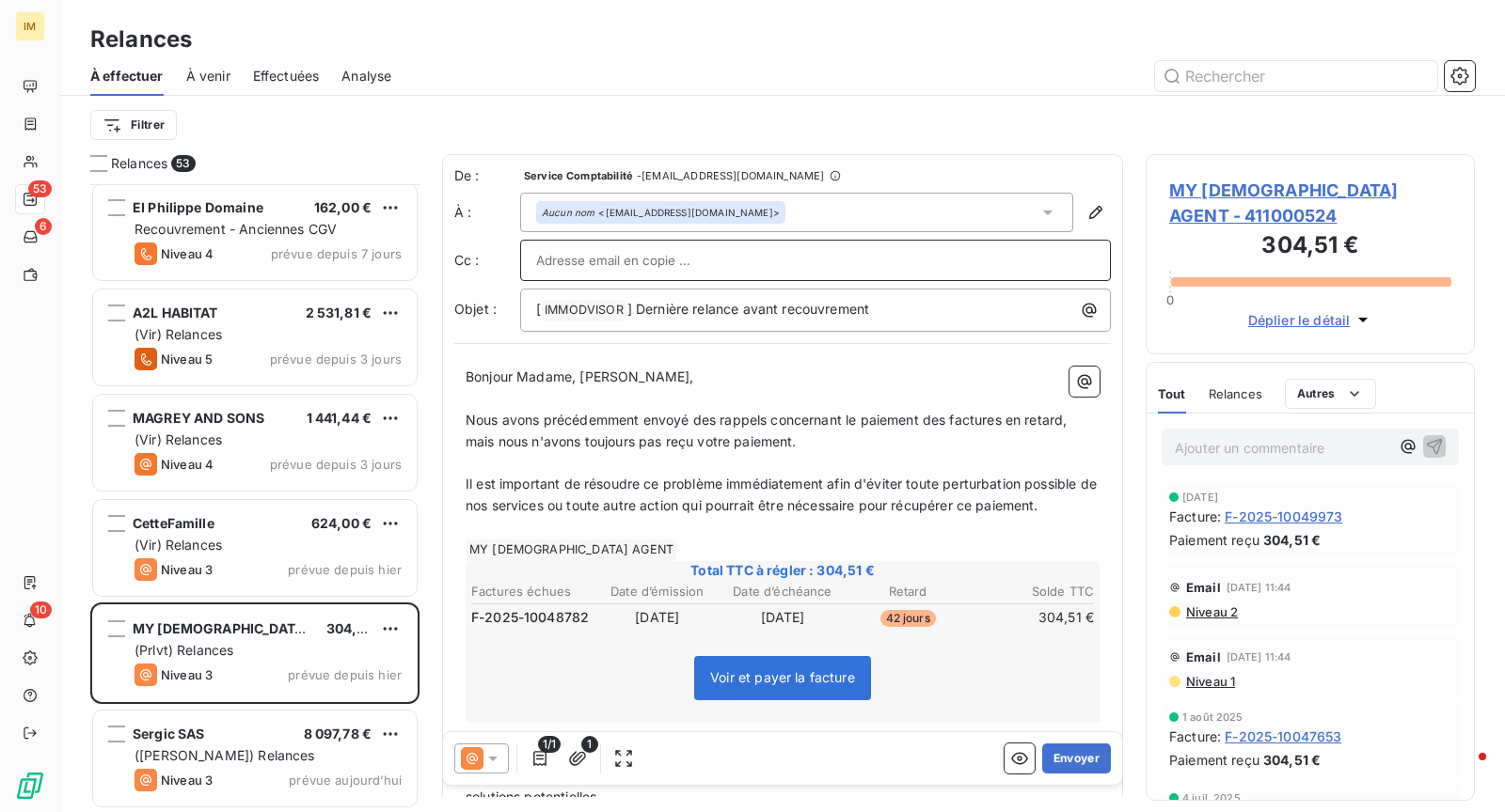
click at [958, 262] on input "text" at bounding box center [815, 260] width 559 height 28
drag, startPoint x: 848, startPoint y: 36, endPoint x: 896, endPoint y: 97, distance: 77.6
click at [852, 39] on div "Relances" at bounding box center [782, 40] width 1444 height 34
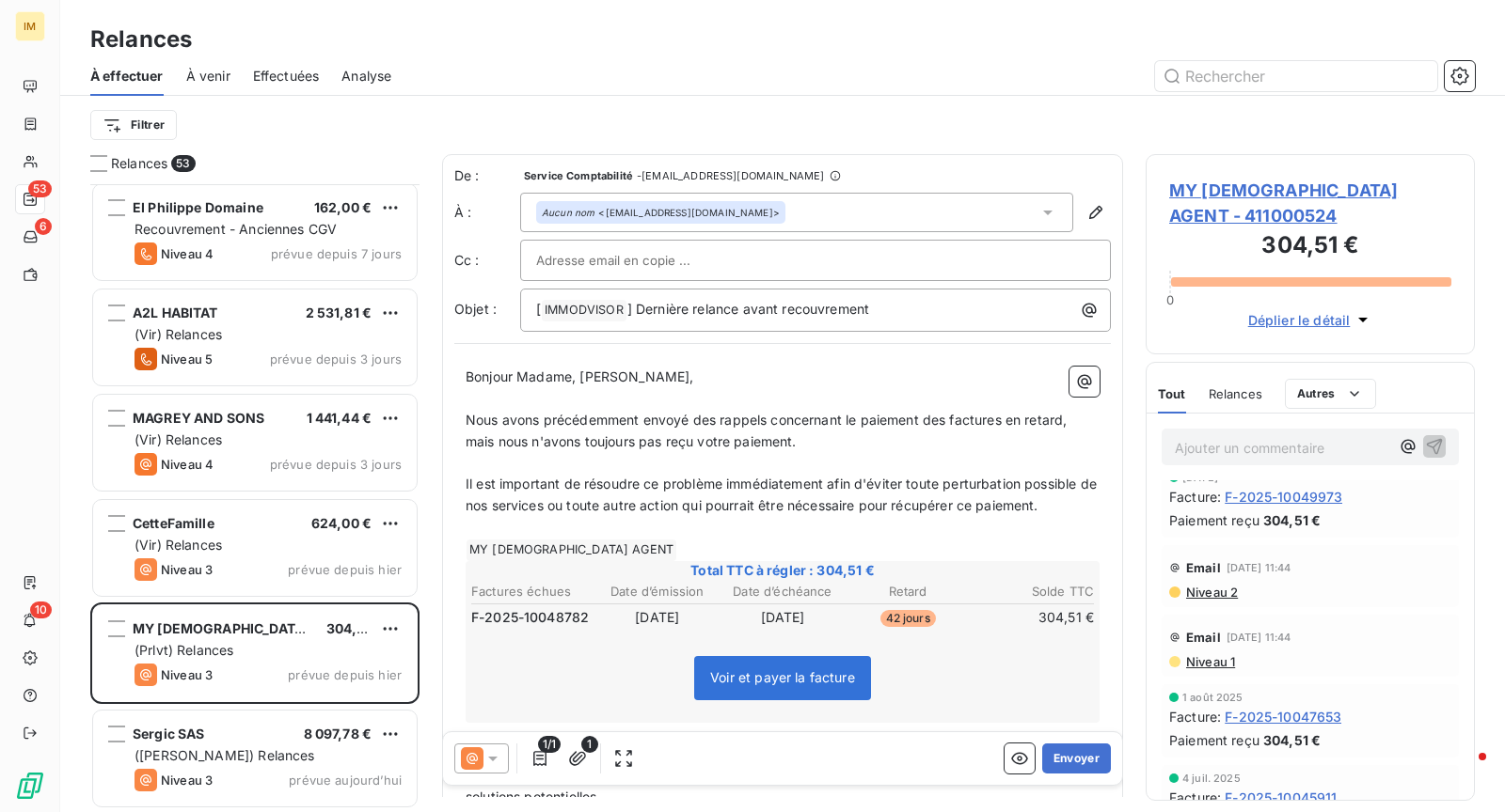
scroll to position [0, 0]
